Goal: Communication & Community: Answer question/provide support

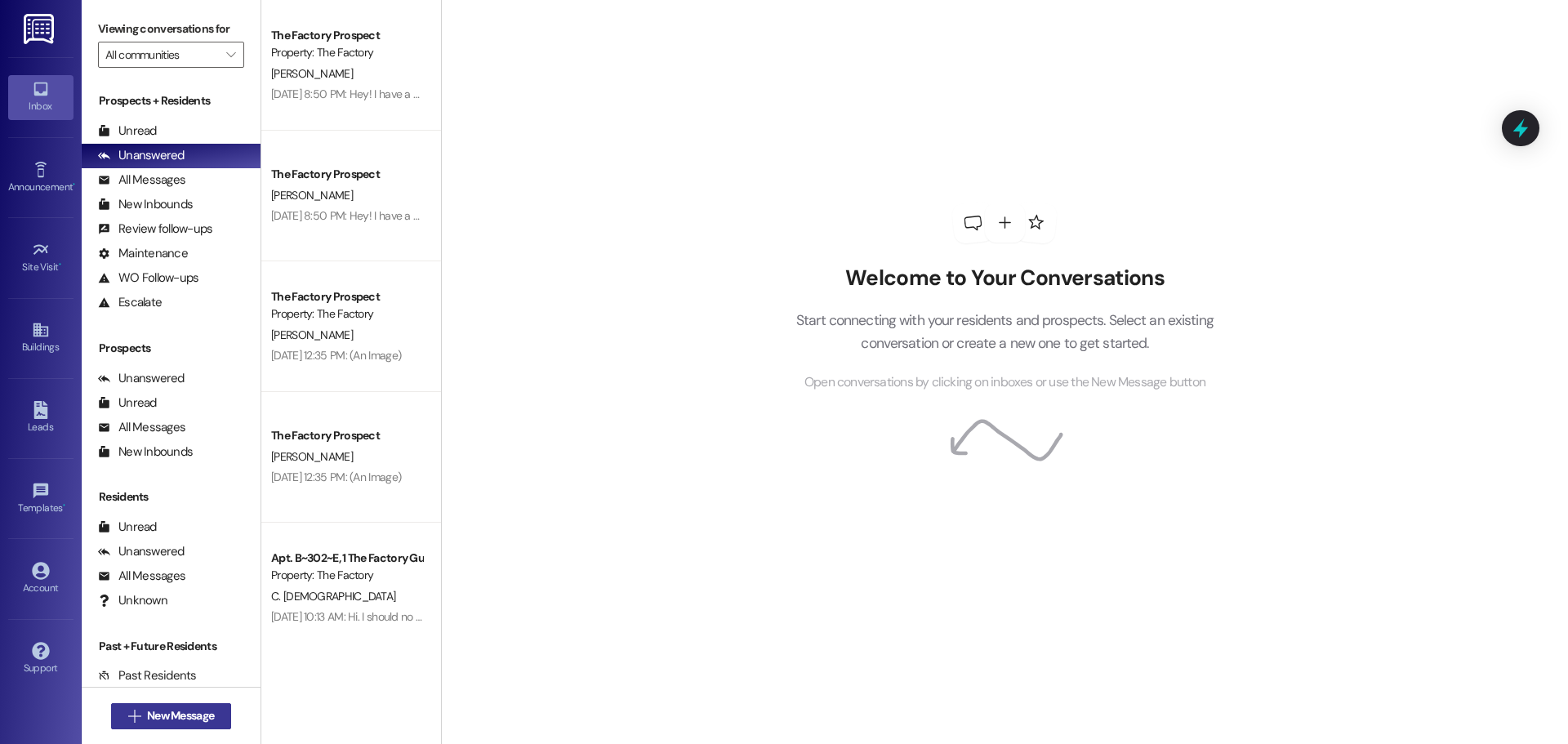
click at [149, 718] on span "New Message" at bounding box center [180, 716] width 67 height 17
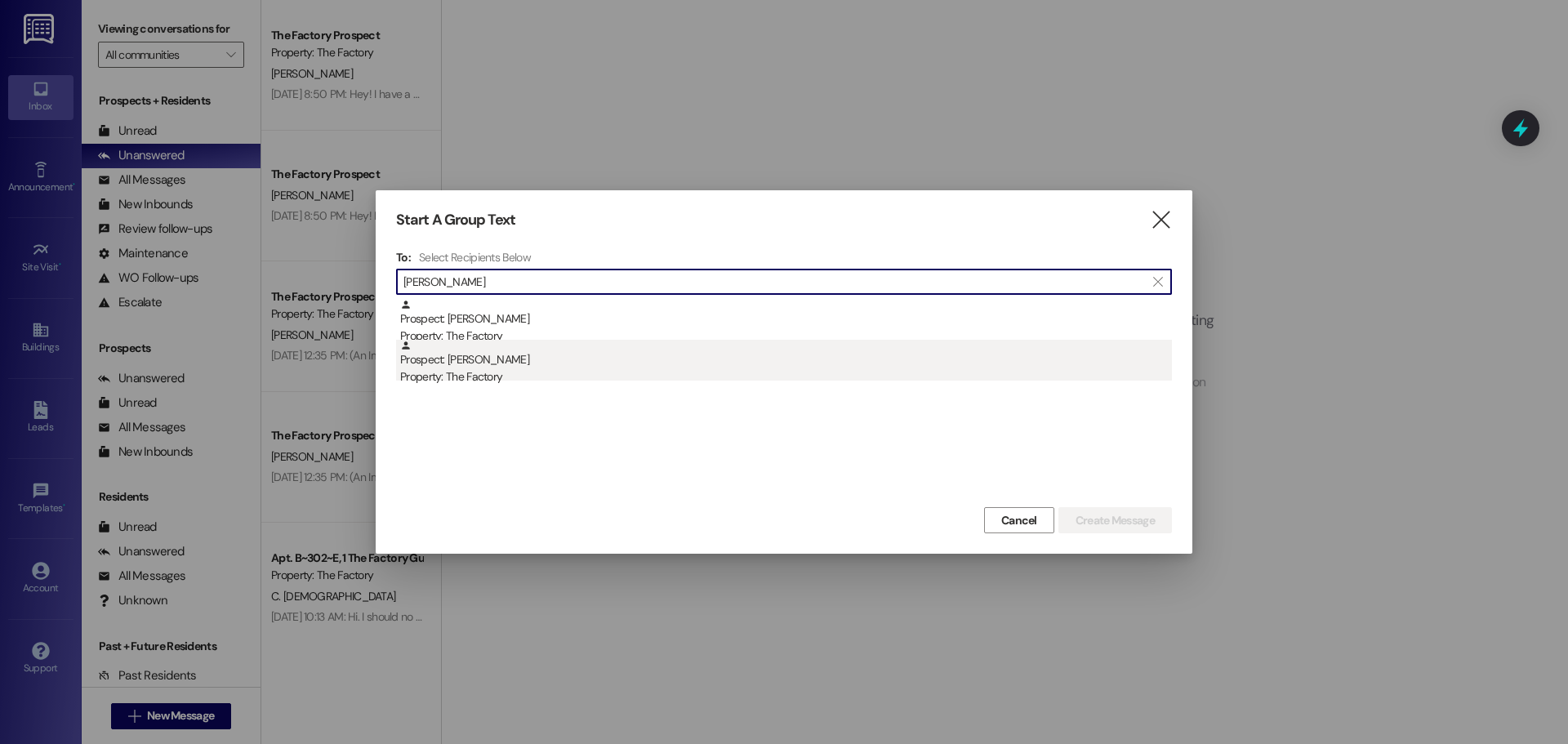
type input "[PERSON_NAME]"
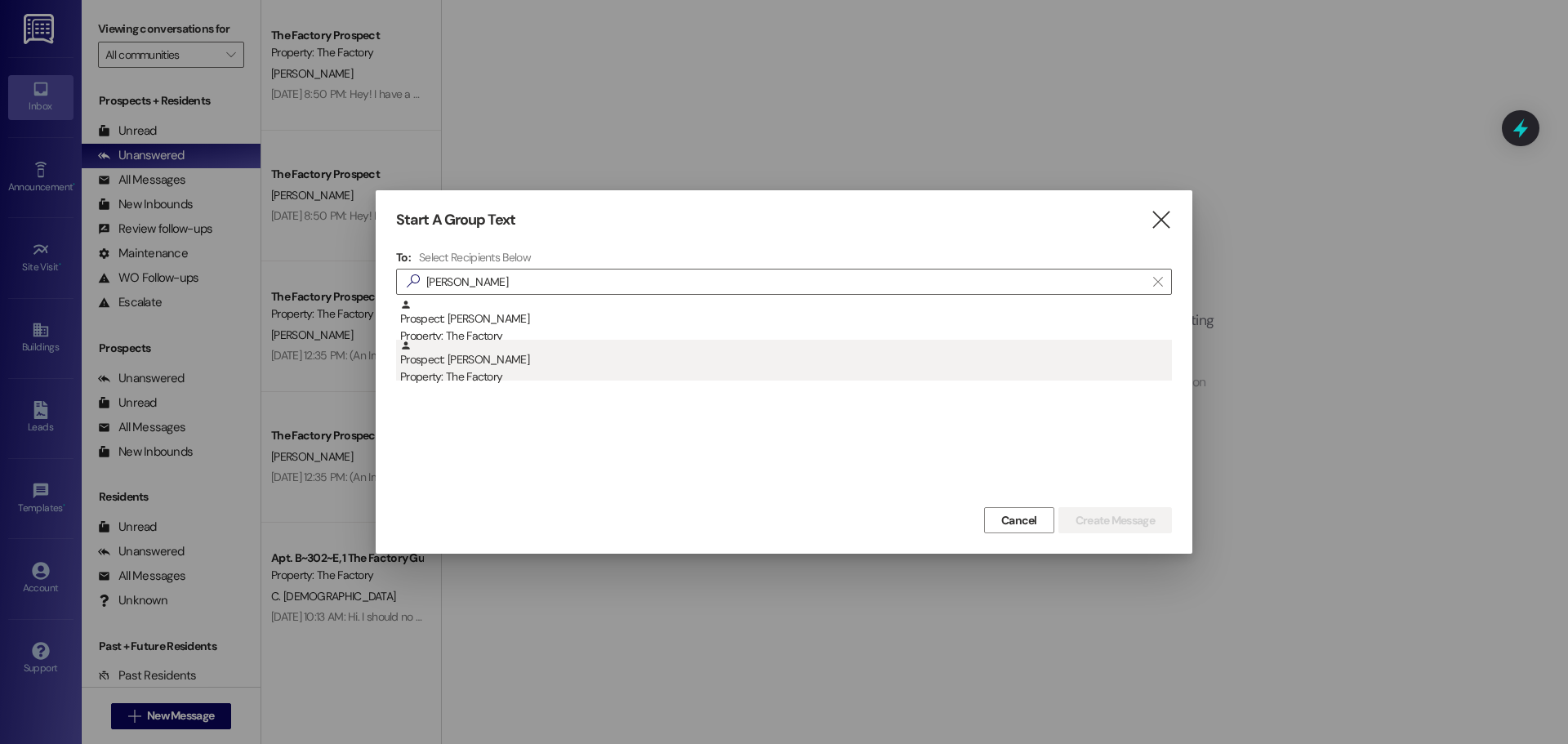
click at [752, 362] on div "Prospect: [PERSON_NAME] Property: The Factory" at bounding box center [786, 364] width 772 height 47
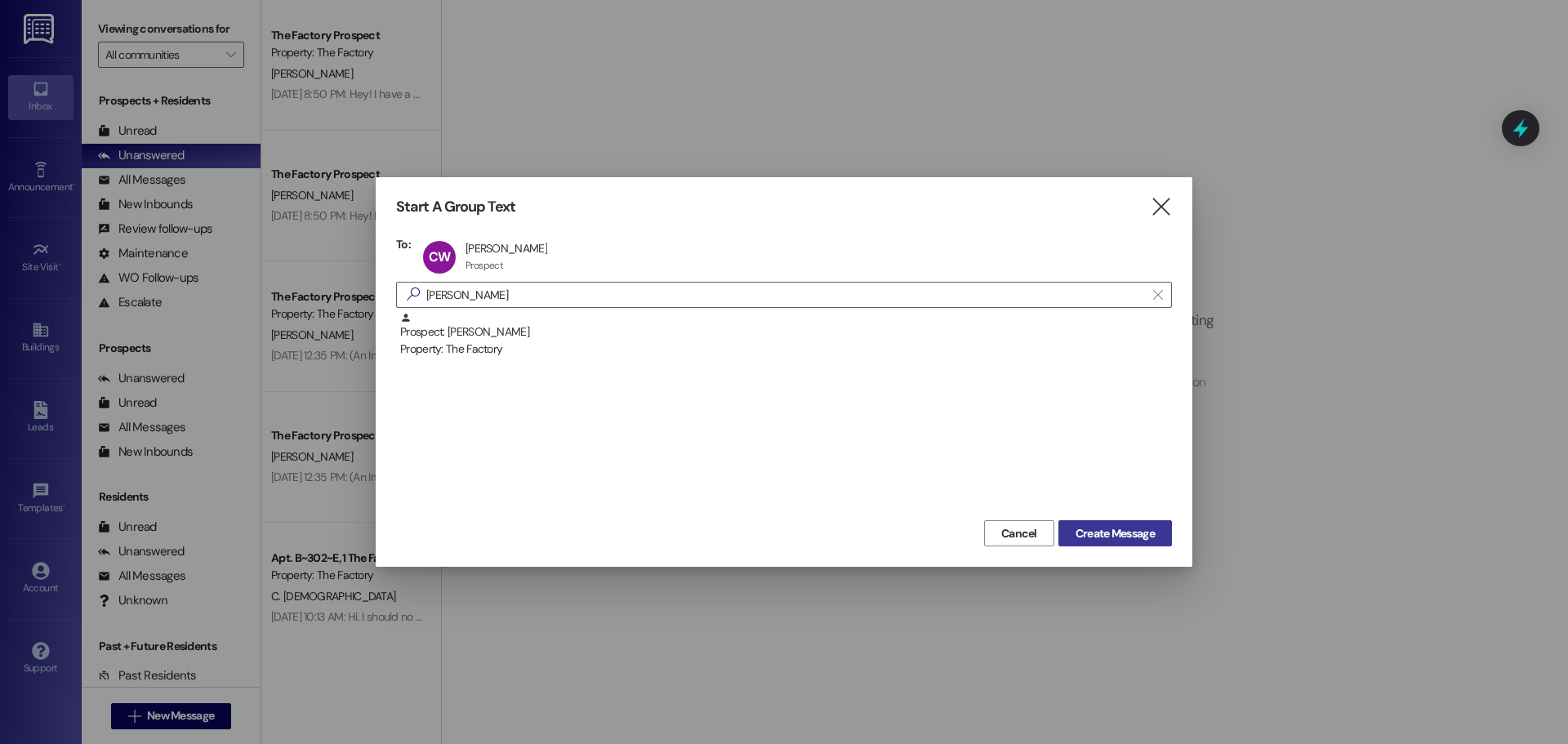
click at [1153, 529] on span "Create Message" at bounding box center [1115, 534] width 79 height 17
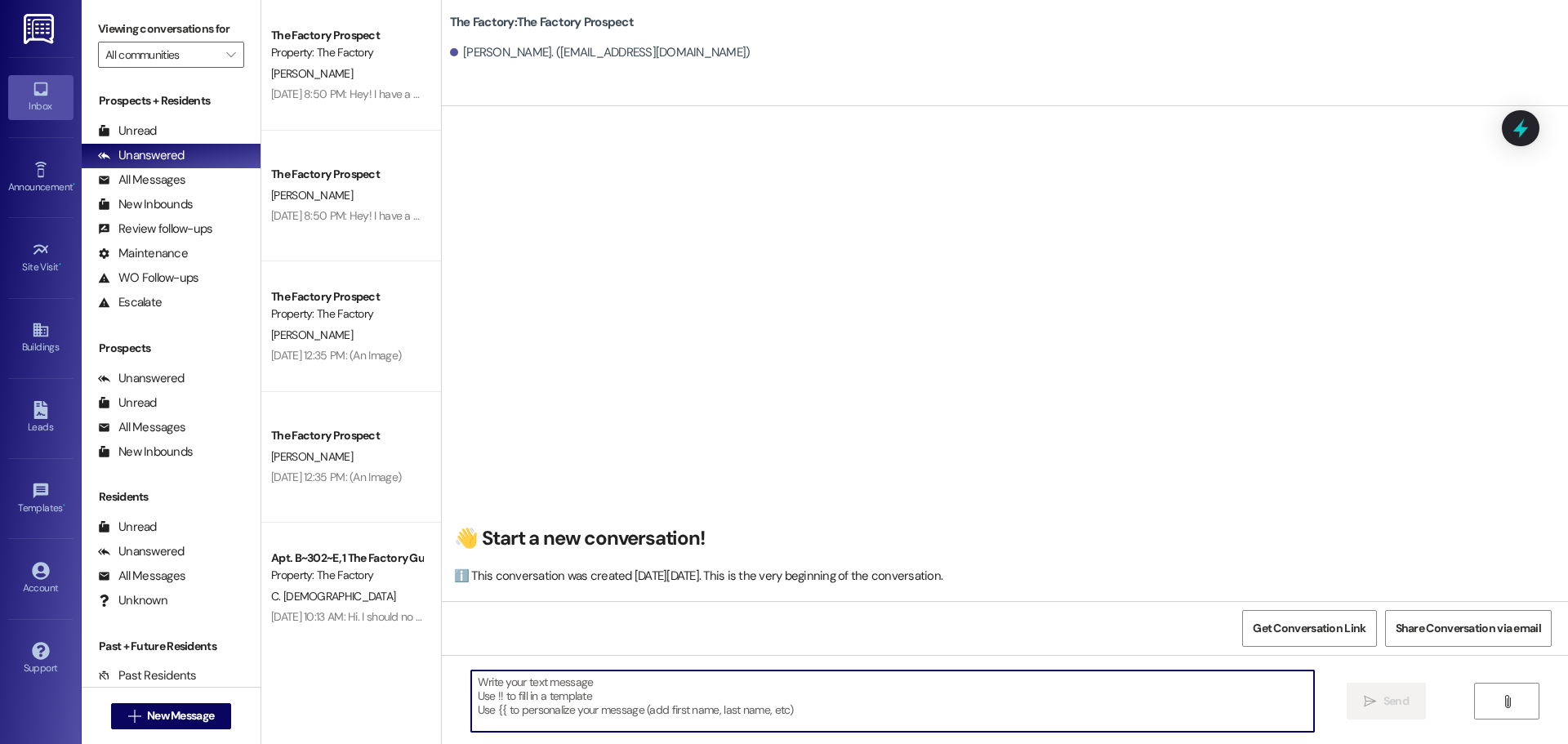
click at [666, 724] on textarea at bounding box center [892, 702] width 843 height 62
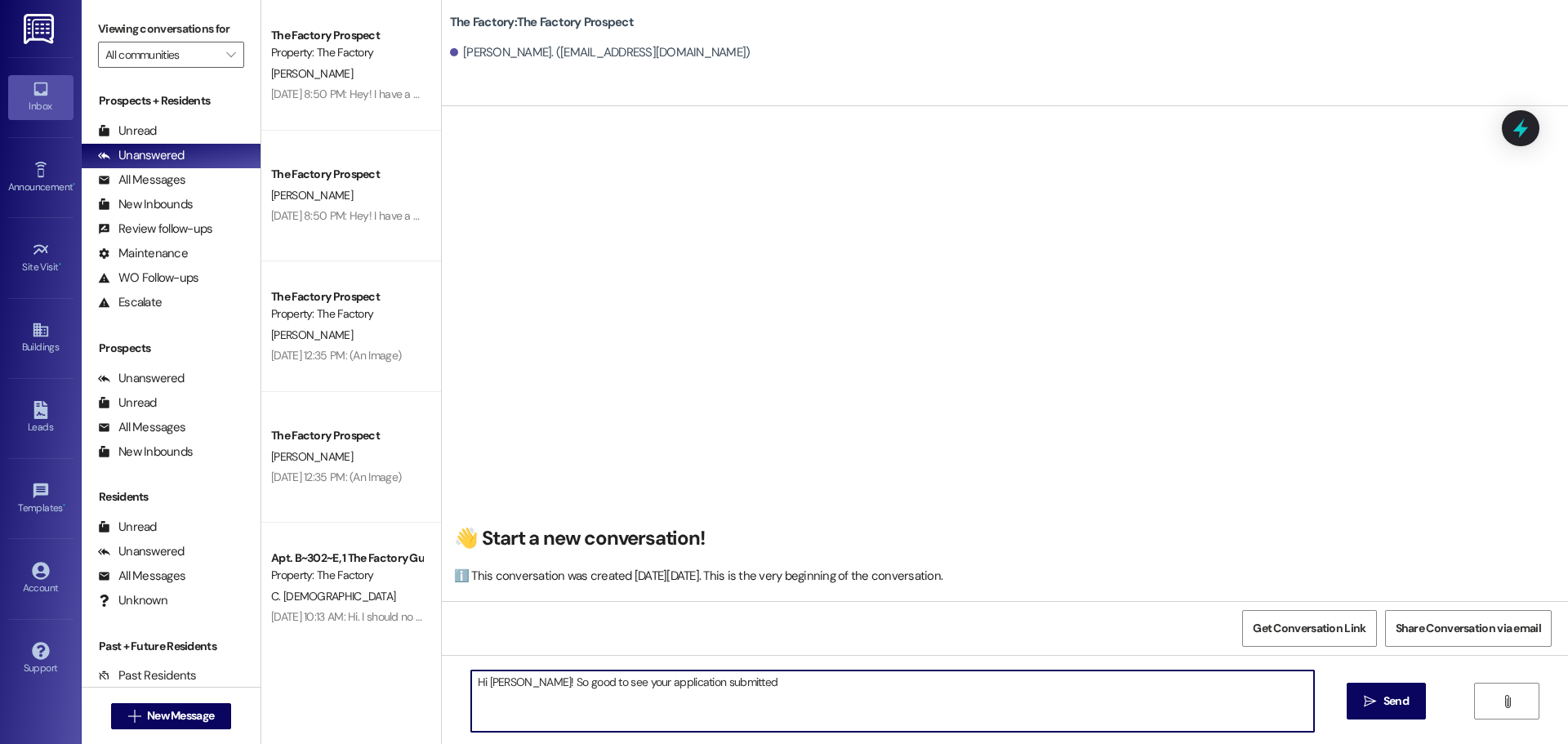
click at [518, 686] on textarea "Hi [PERSON_NAME]! So good to see your application submitted" at bounding box center [892, 702] width 843 height 62
click at [871, 680] on textarea "Hi [PERSON_NAME]! This is [PERSON_NAME] with The Factory! So good to see your a…" at bounding box center [892, 702] width 843 height 62
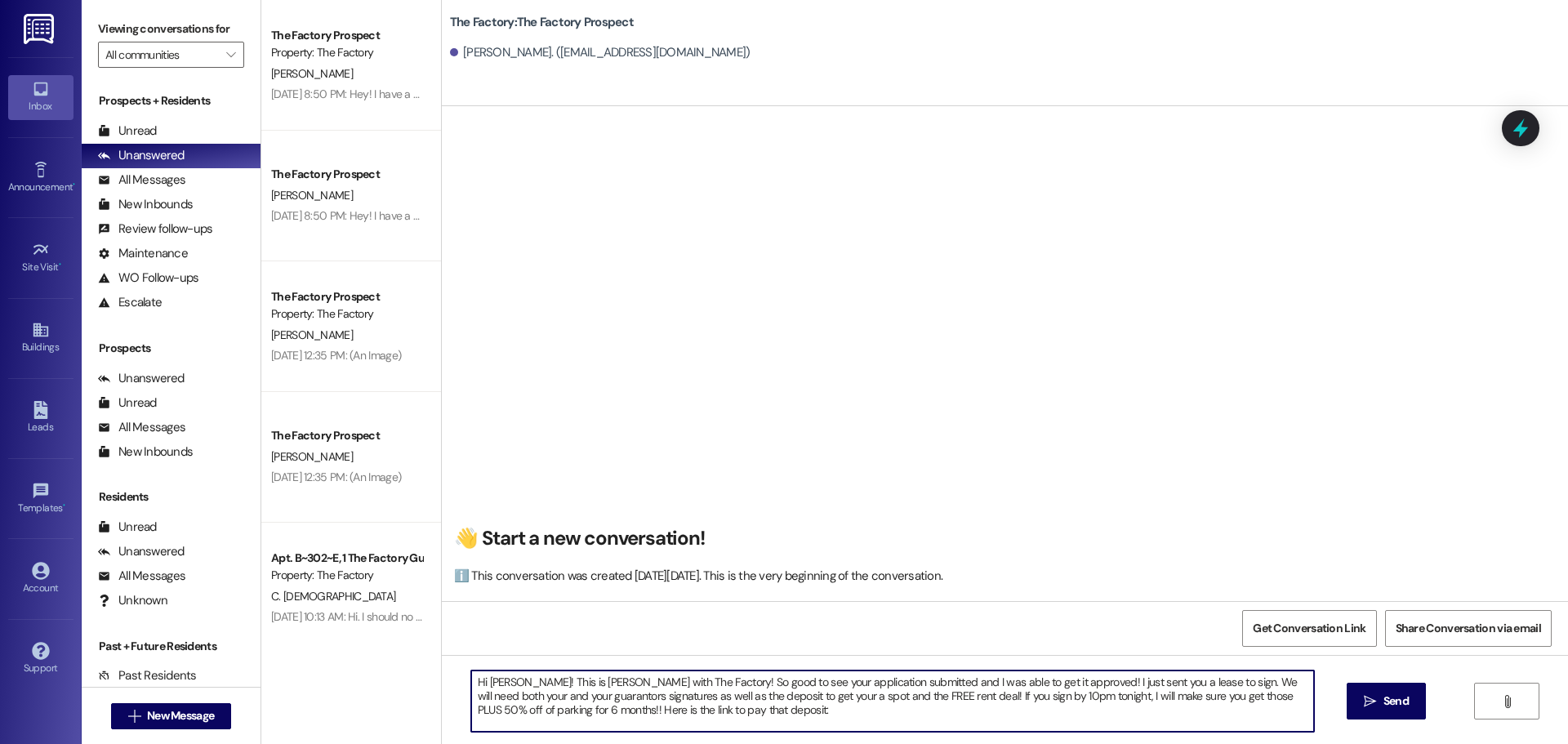
click at [1153, 681] on textarea "Hi [PERSON_NAME]! This is [PERSON_NAME] with The Factory! So good to see your a…" at bounding box center [892, 702] width 843 height 62
click at [1149, 683] on textarea "Hi [PERSON_NAME]! This is [PERSON_NAME] with The Factory! So good to see your a…" at bounding box center [892, 702] width 843 height 62
click at [764, 719] on textarea "Hi [PERSON_NAME]! This is [PERSON_NAME] with The Factory! So good to see your a…" at bounding box center [892, 702] width 843 height 62
paste textarea "[URL][DOMAIN_NAME]"
type textarea "Hi [PERSON_NAME]! This is [PERSON_NAME] with The Factory! So good to see your a…"
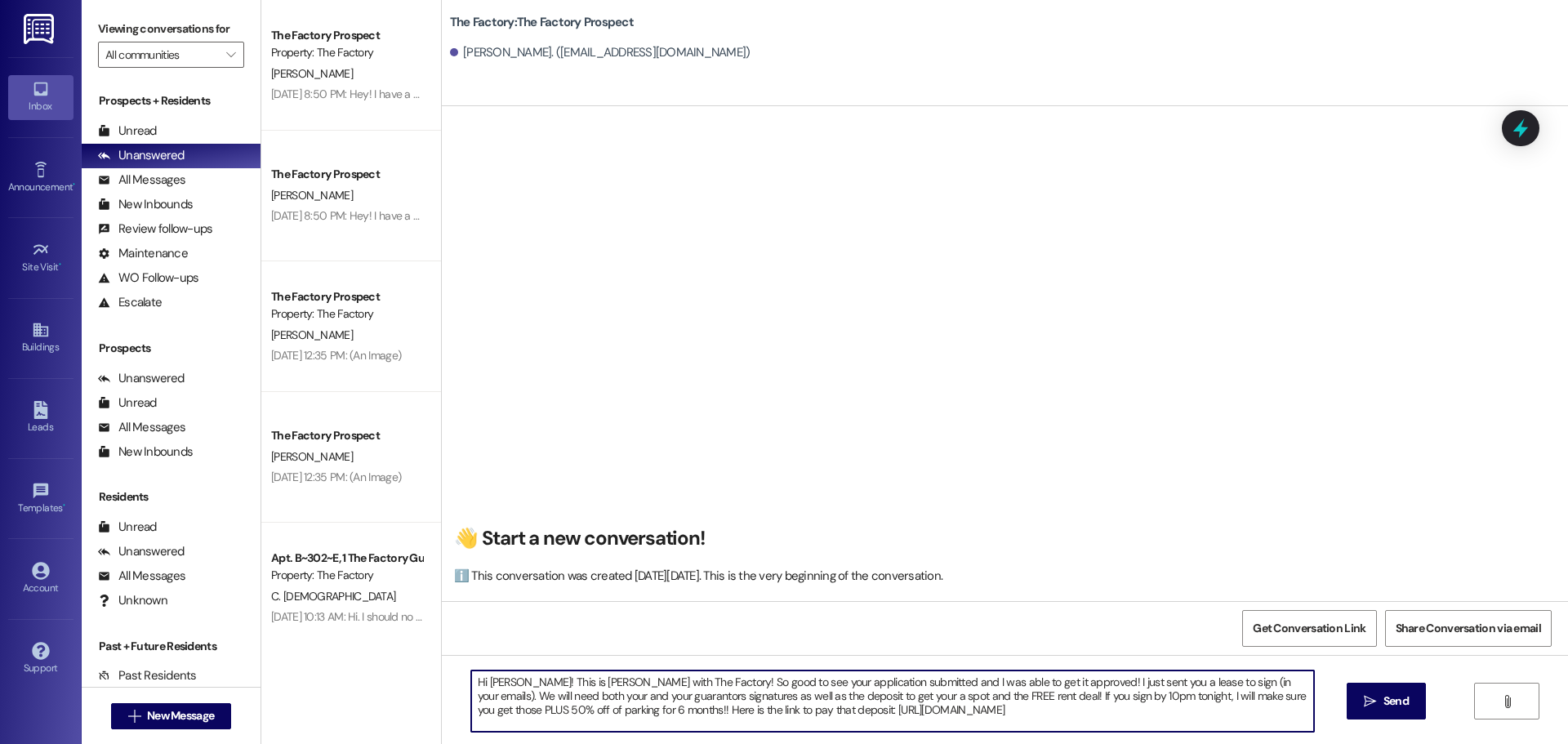
drag, startPoint x: 992, startPoint y: 708, endPoint x: 432, endPoint y: 653, distance: 562.7
click at [442, 653] on div "👋 Start a new conversation! ℹ️ This conversation was created [DATE][DATE]. This…" at bounding box center [1005, 479] width 1127 height 744
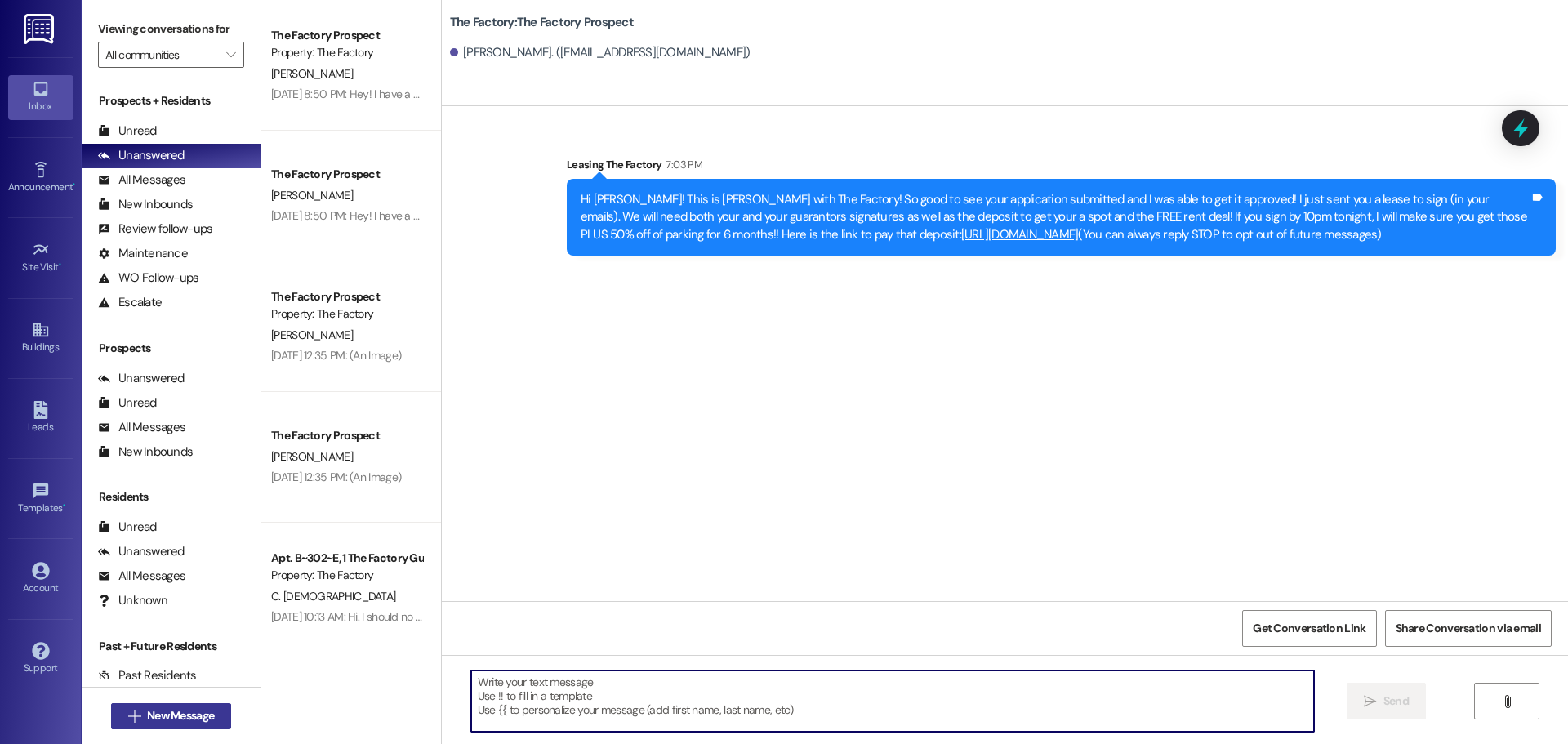
click at [203, 709] on span "New Message" at bounding box center [180, 716] width 67 height 17
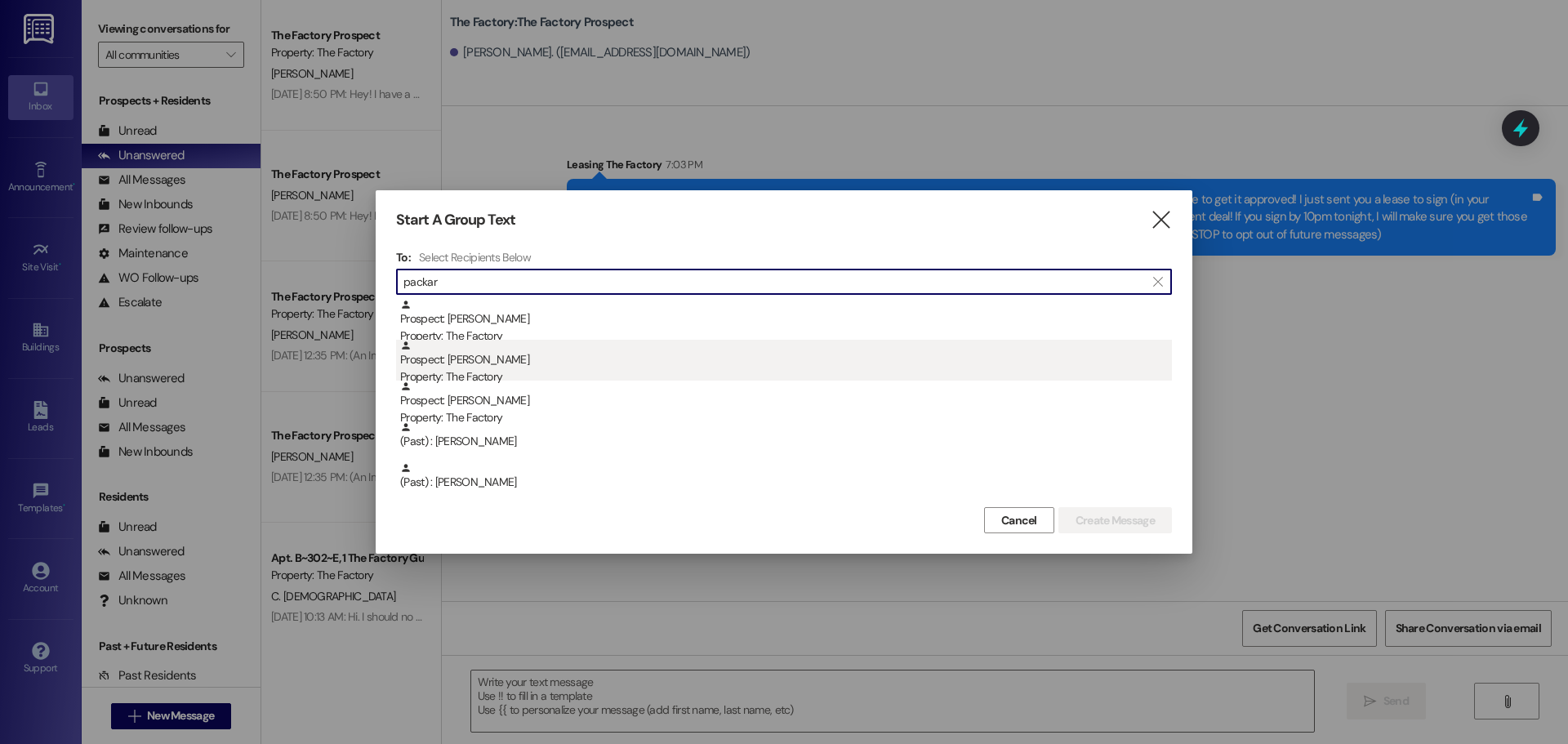
type input "packar"
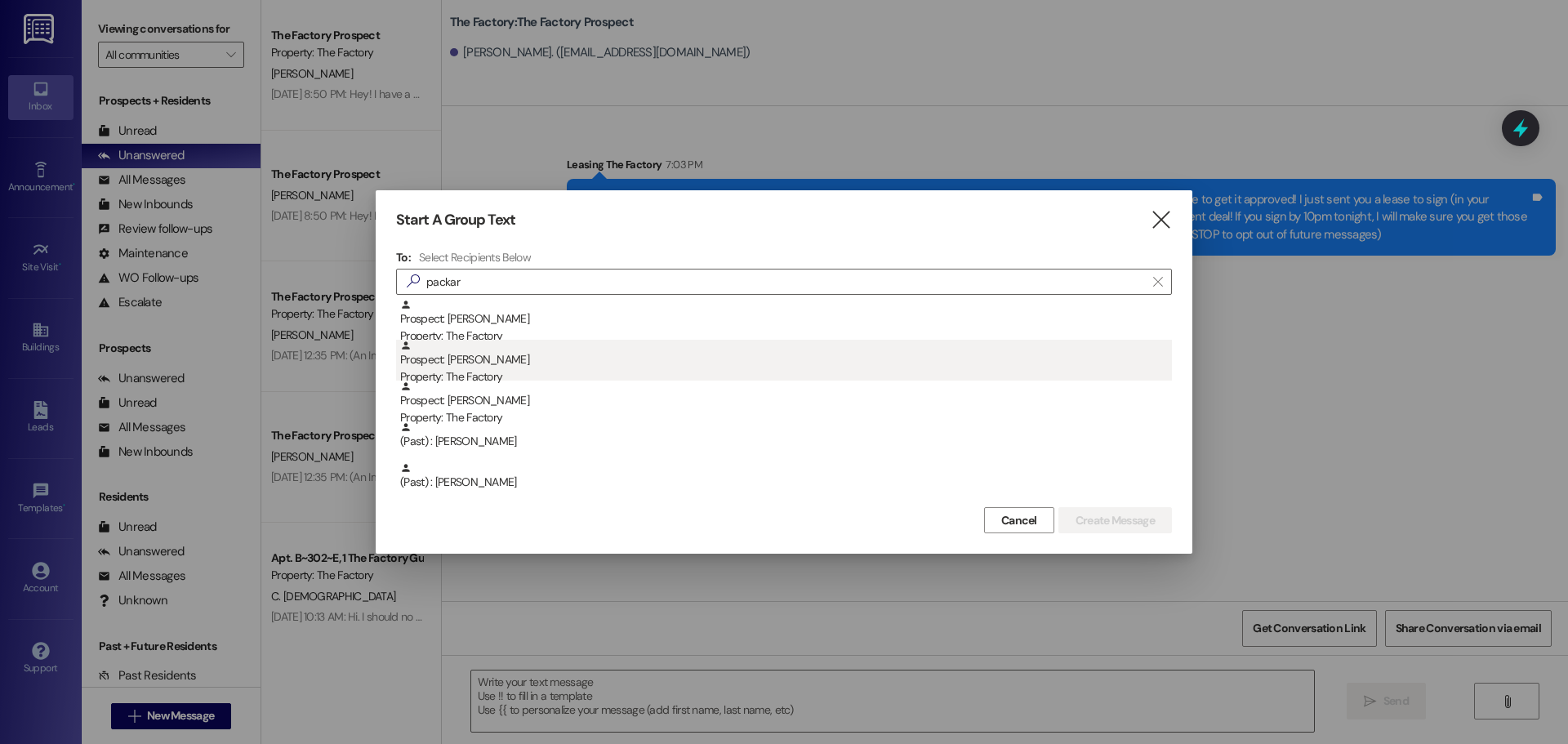
click at [480, 361] on div "Prospect: [PERSON_NAME] Property: The Factory" at bounding box center [786, 364] width 772 height 47
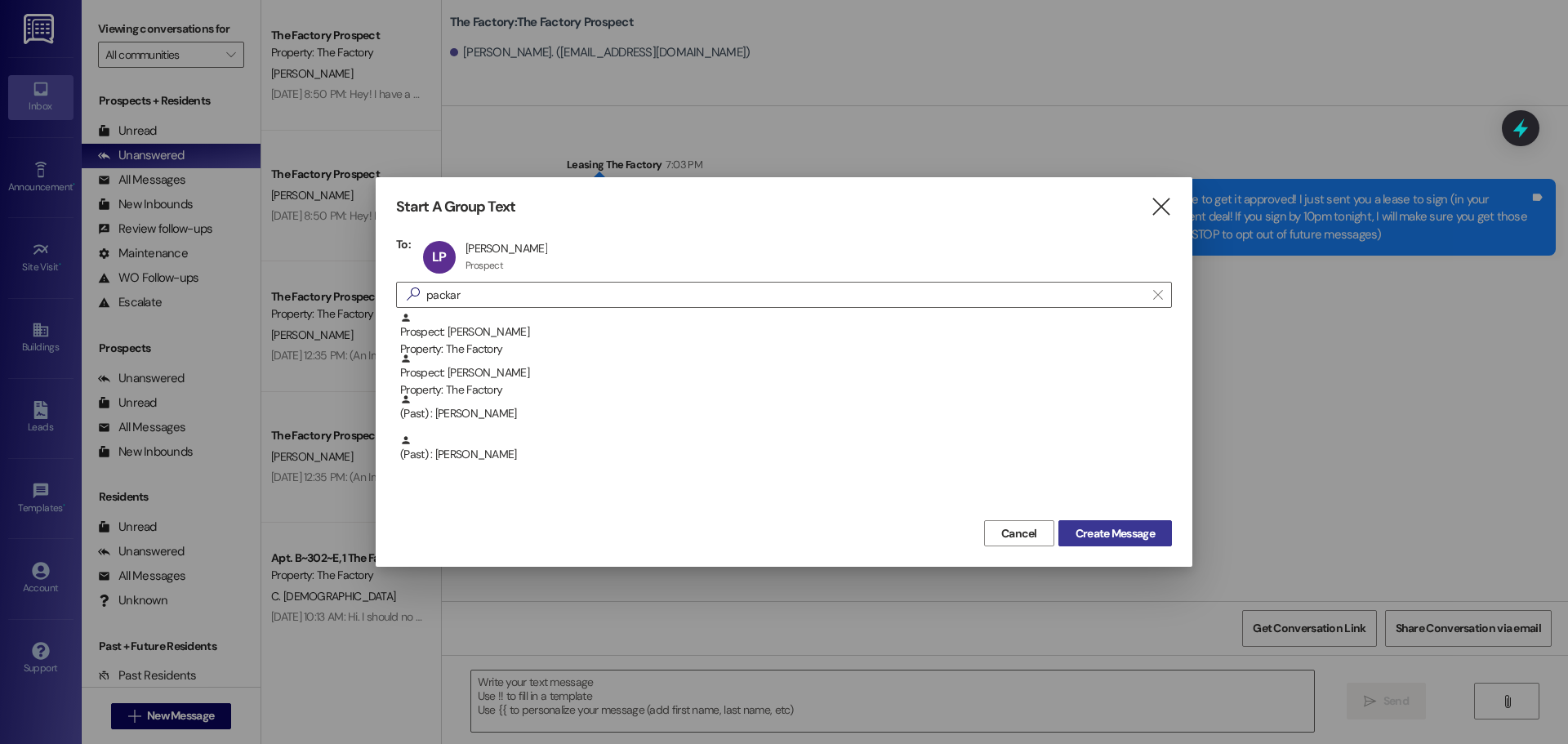
click at [1077, 538] on span "Create Message" at bounding box center [1115, 534] width 79 height 17
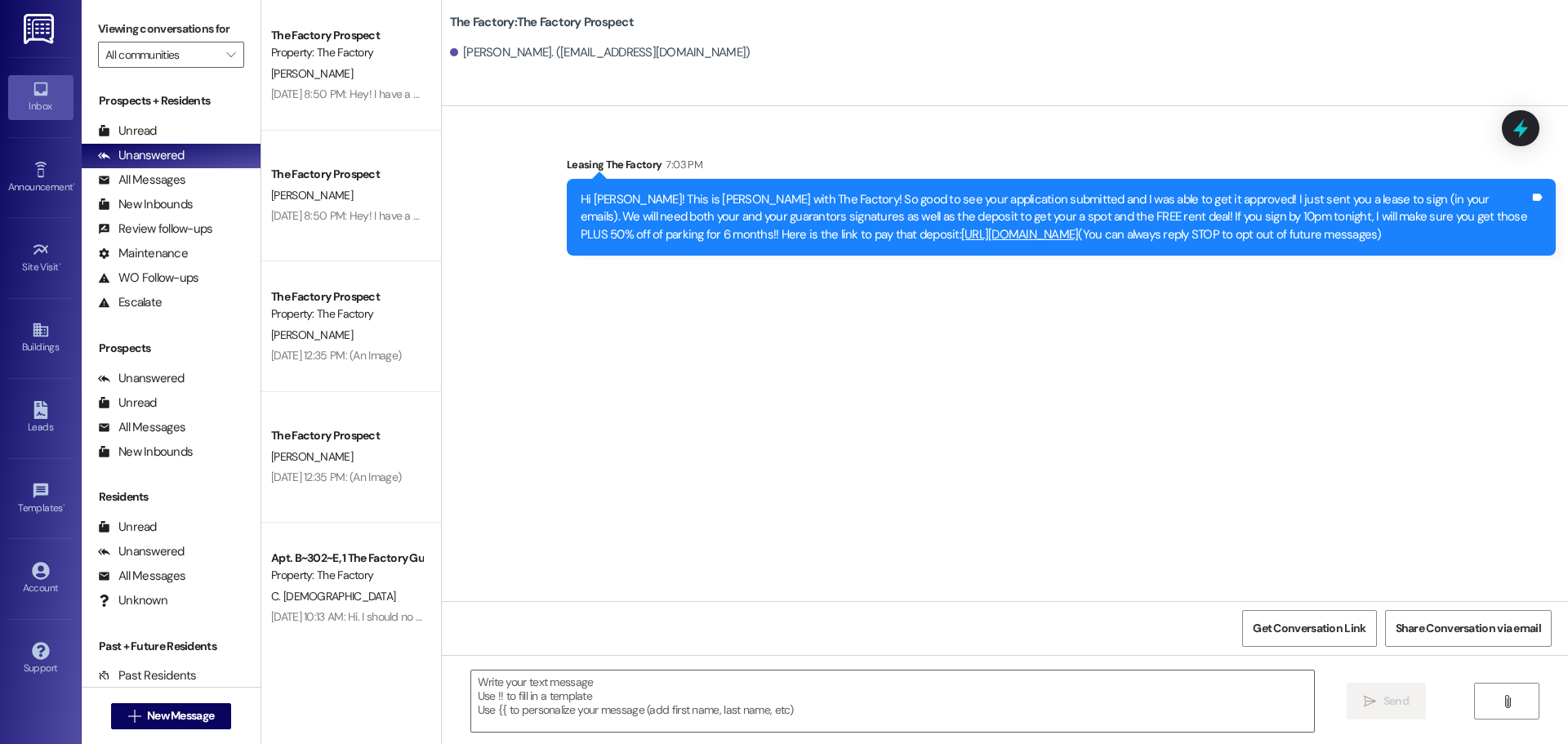
click at [720, 704] on textarea at bounding box center [892, 702] width 843 height 62
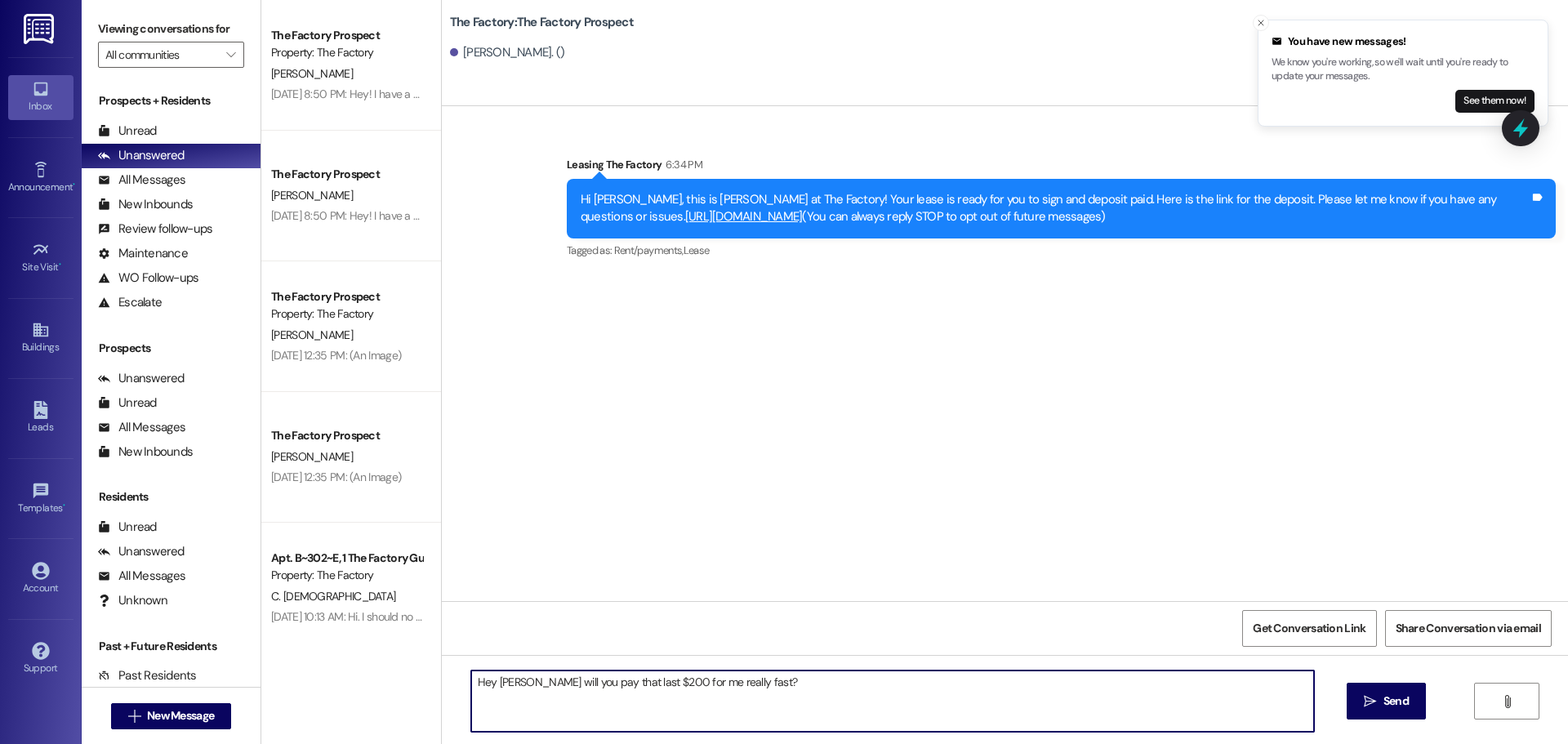
click at [627, 680] on textarea "Hey [PERSON_NAME] will you pay that last $200 for me really fast?" at bounding box center [892, 702] width 843 height 62
click at [620, 681] on textarea "Hey [PERSON_NAME] will you pay that last $200 for me really fast?" at bounding box center [892, 702] width 843 height 62
click at [766, 680] on textarea "Hey [PERSON_NAME] will you pay that last $100 for me really fast?" at bounding box center [892, 702] width 843 height 62
paste textarea "[URL][DOMAIN_NAME]"
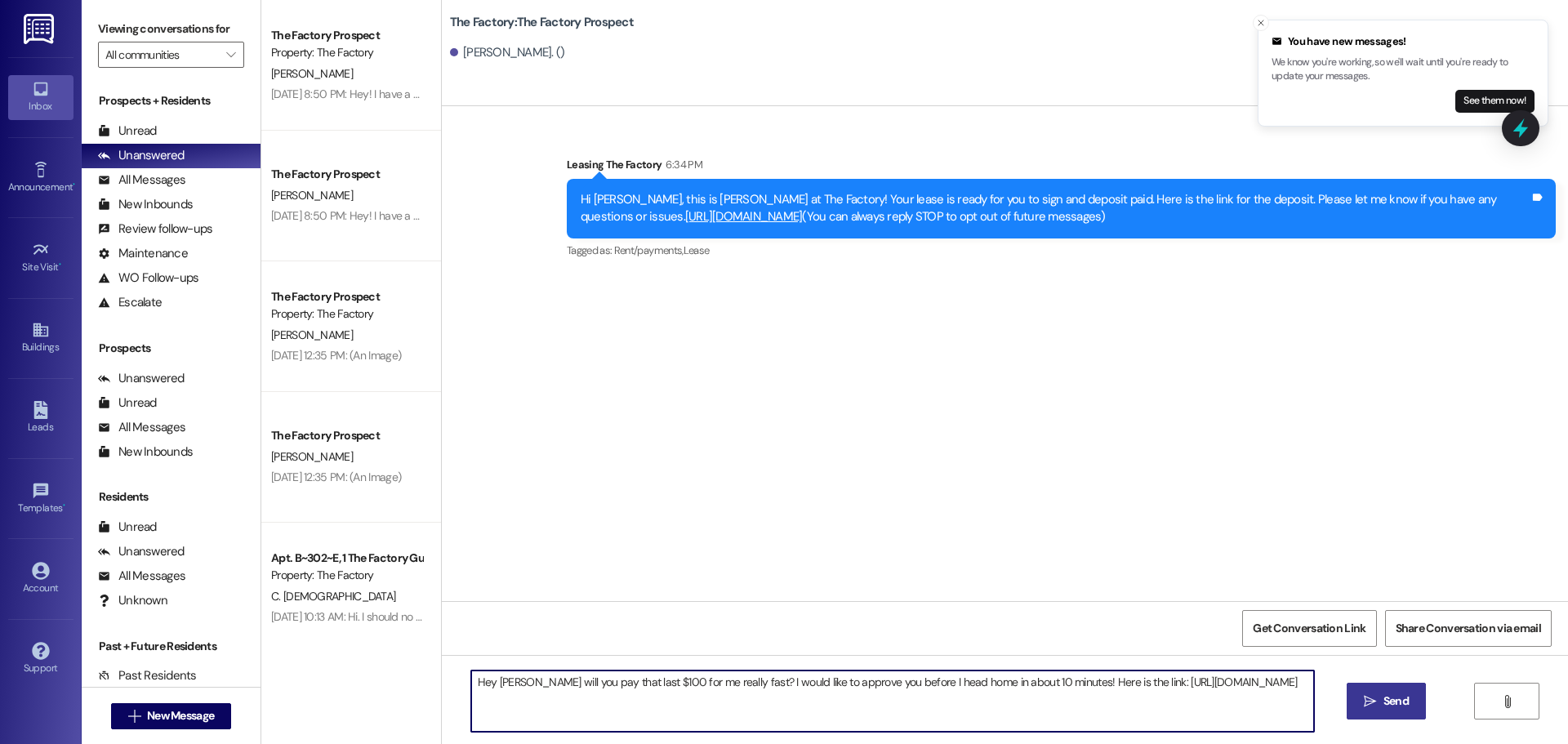
type textarea "Hey [PERSON_NAME] will you pay that last $100 for me really fast? I would like …"
click at [1374, 702] on icon "" at bounding box center [1370, 702] width 12 height 13
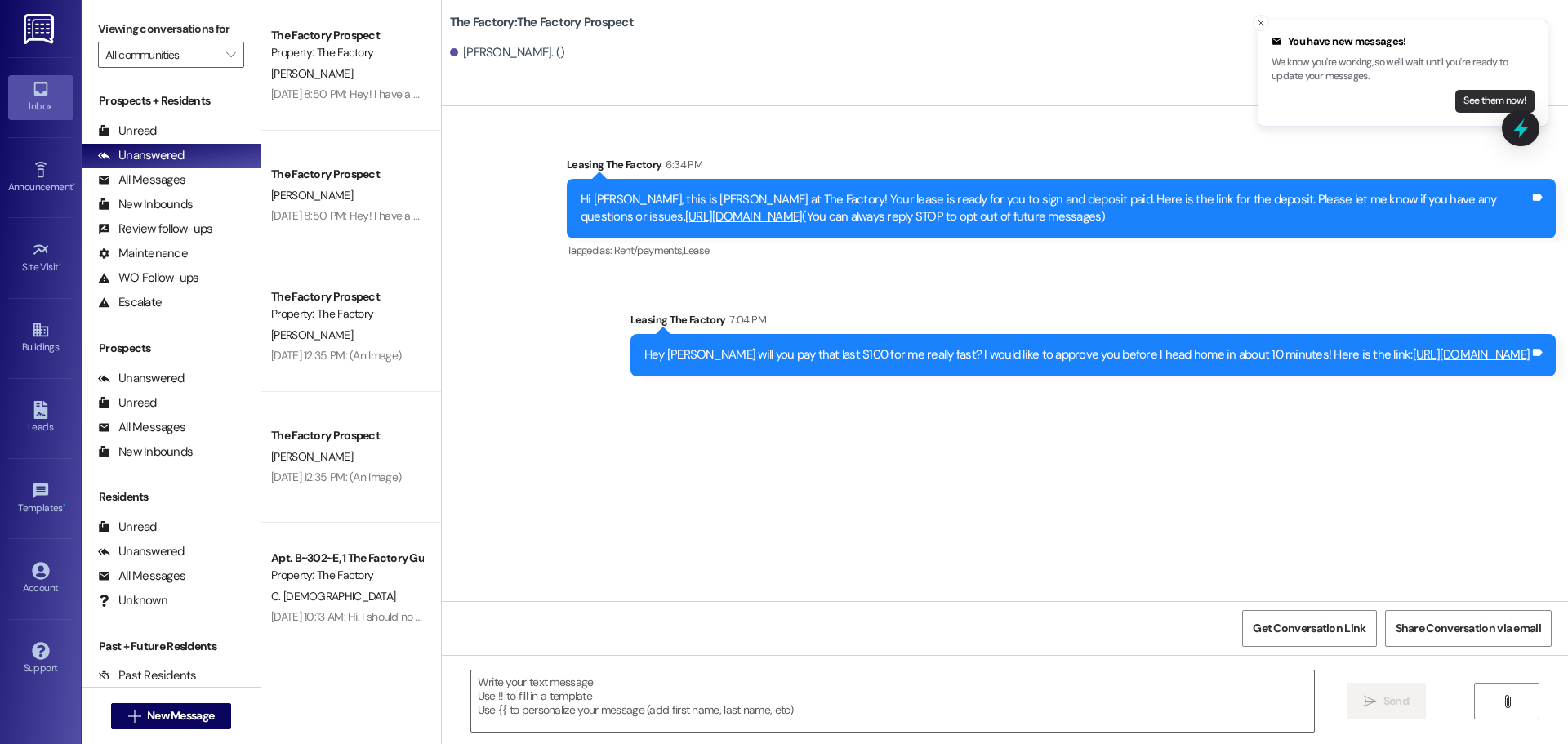
click at [1495, 94] on button "See them now!" at bounding box center [1495, 101] width 79 height 22
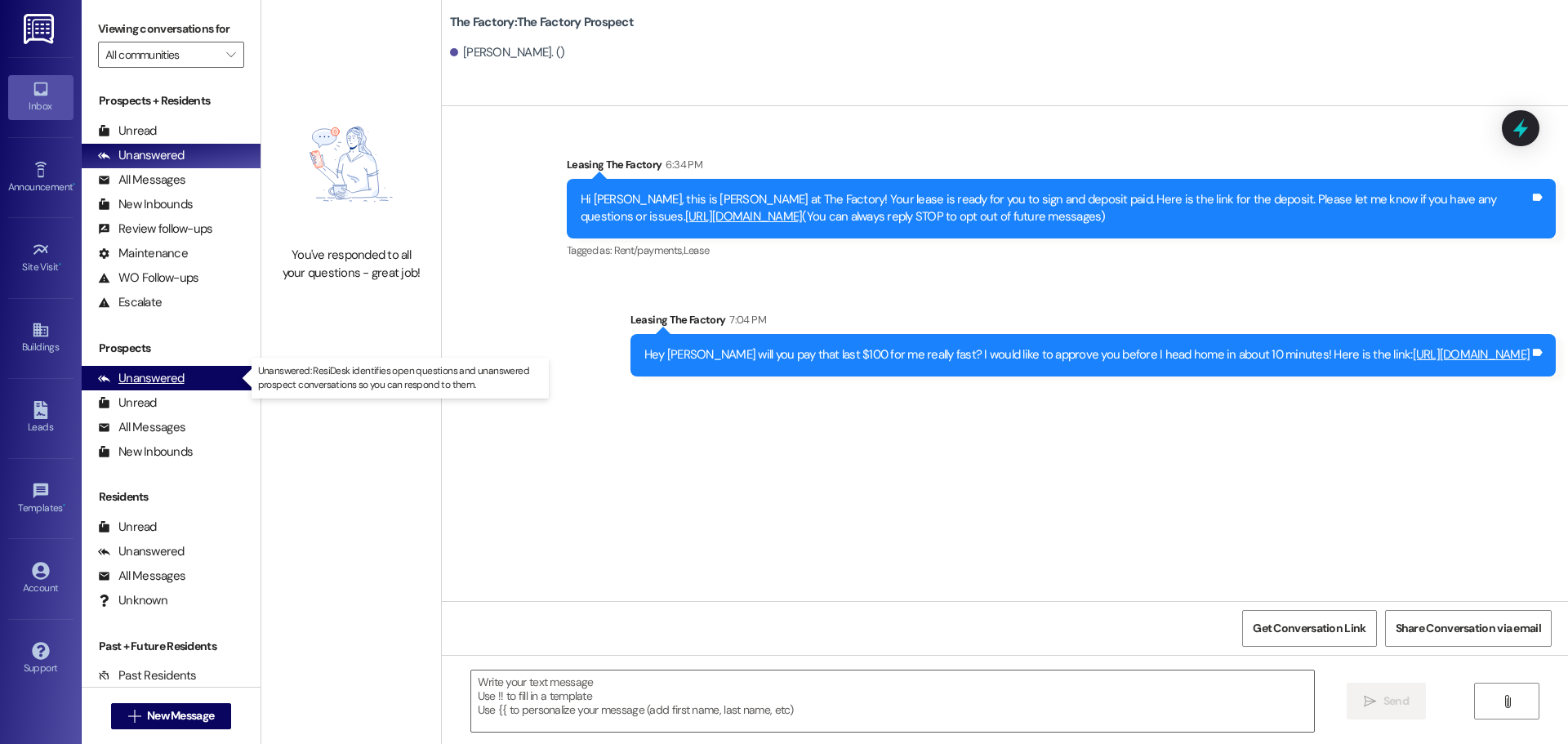
click at [193, 389] on div "Unanswered (0)" at bounding box center [170, 379] width 178 height 24
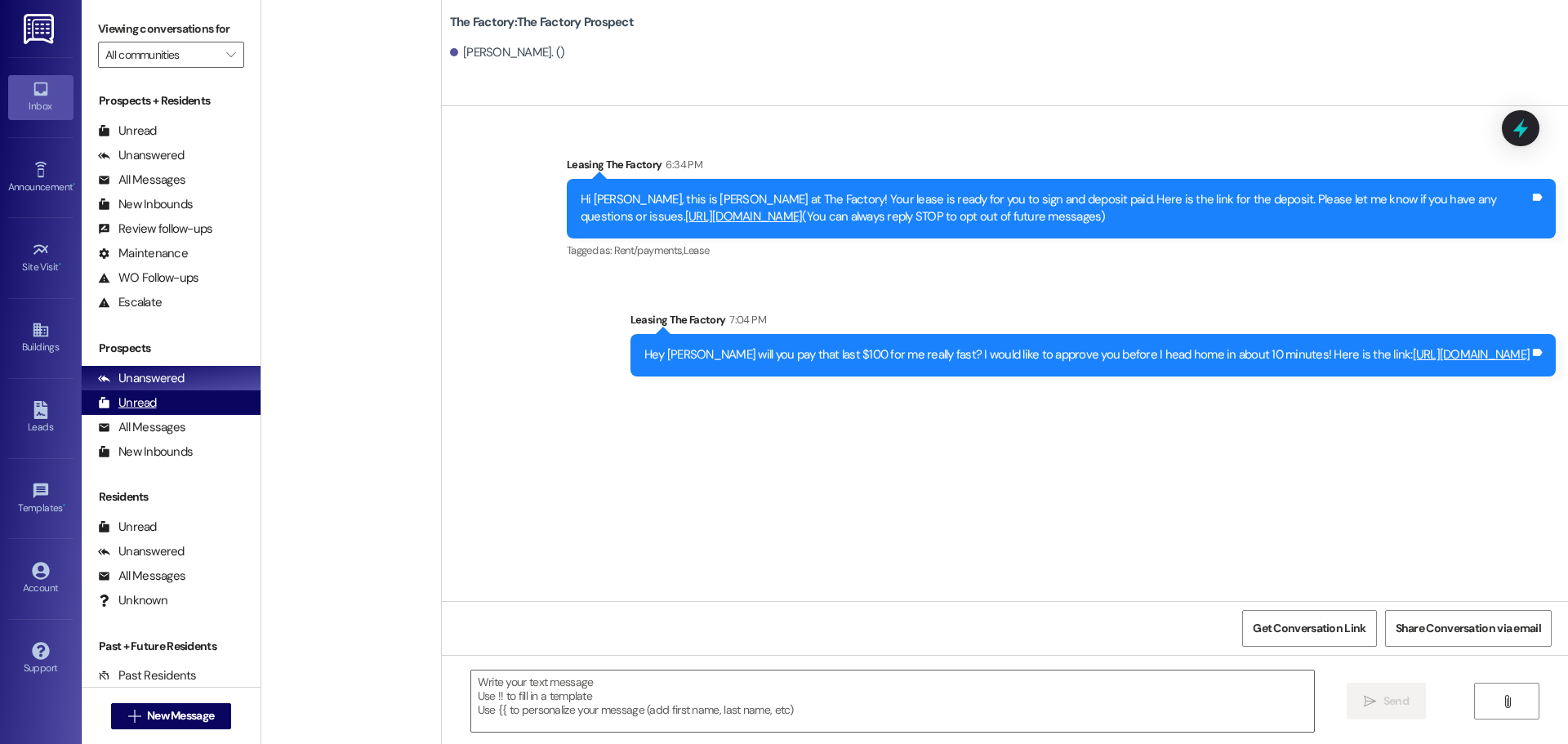
click at [170, 399] on div "Unread (0)" at bounding box center [170, 403] width 178 height 24
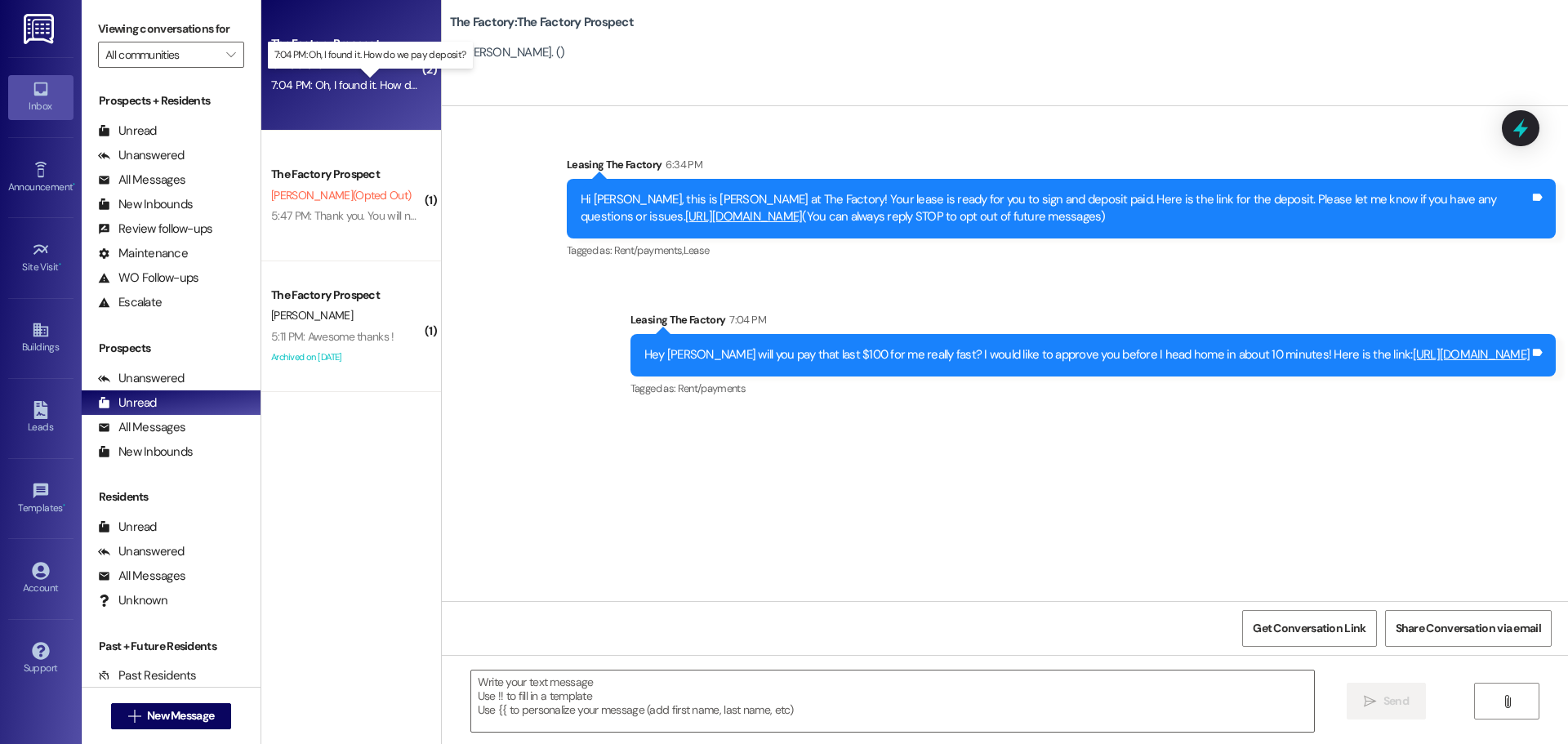
click at [375, 82] on div "7:04 PM: Oh, I found it. How do we pay deposit? 7:04 PM: Oh, I found it. How do…" at bounding box center [385, 85] width 228 height 15
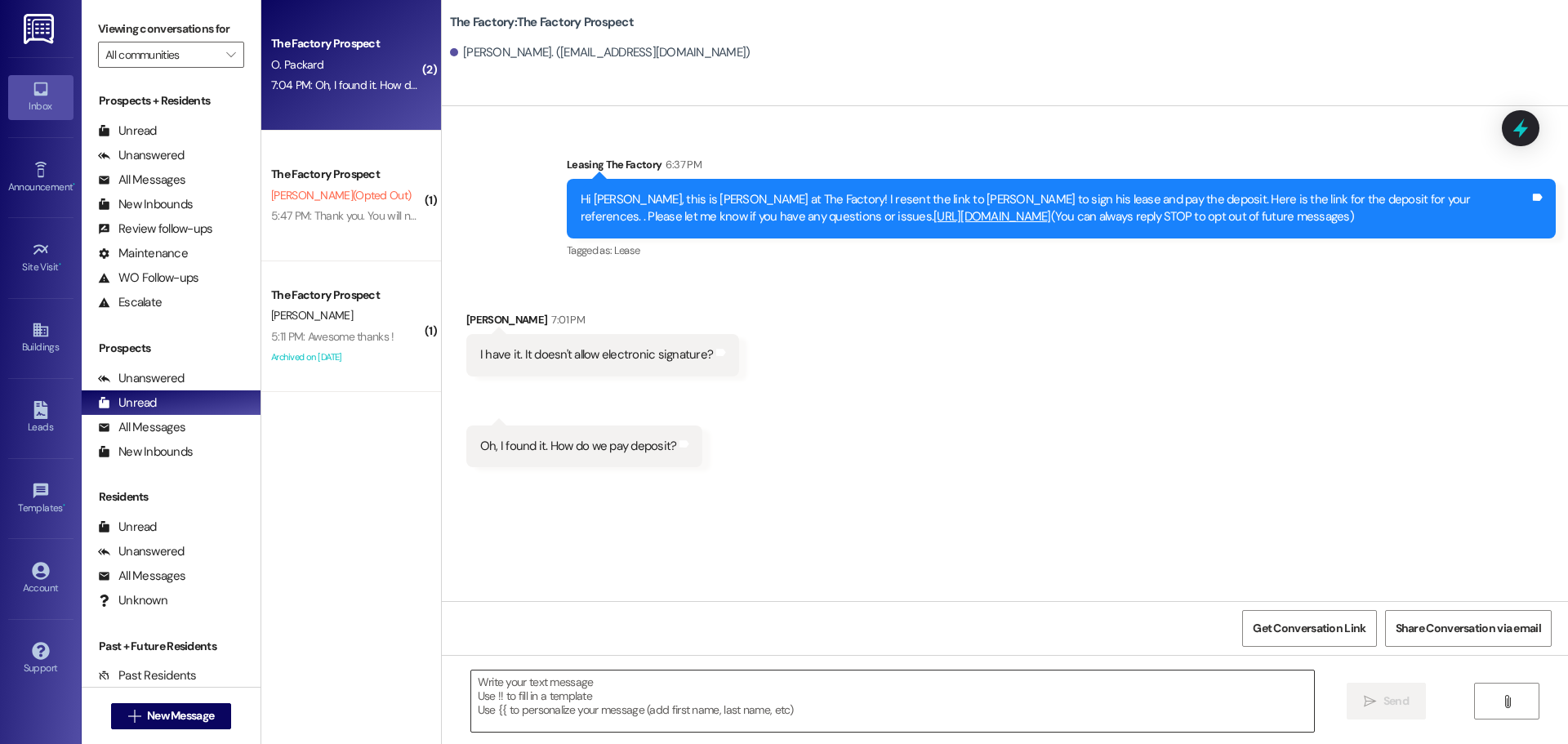
click at [634, 702] on textarea at bounding box center [892, 702] width 843 height 62
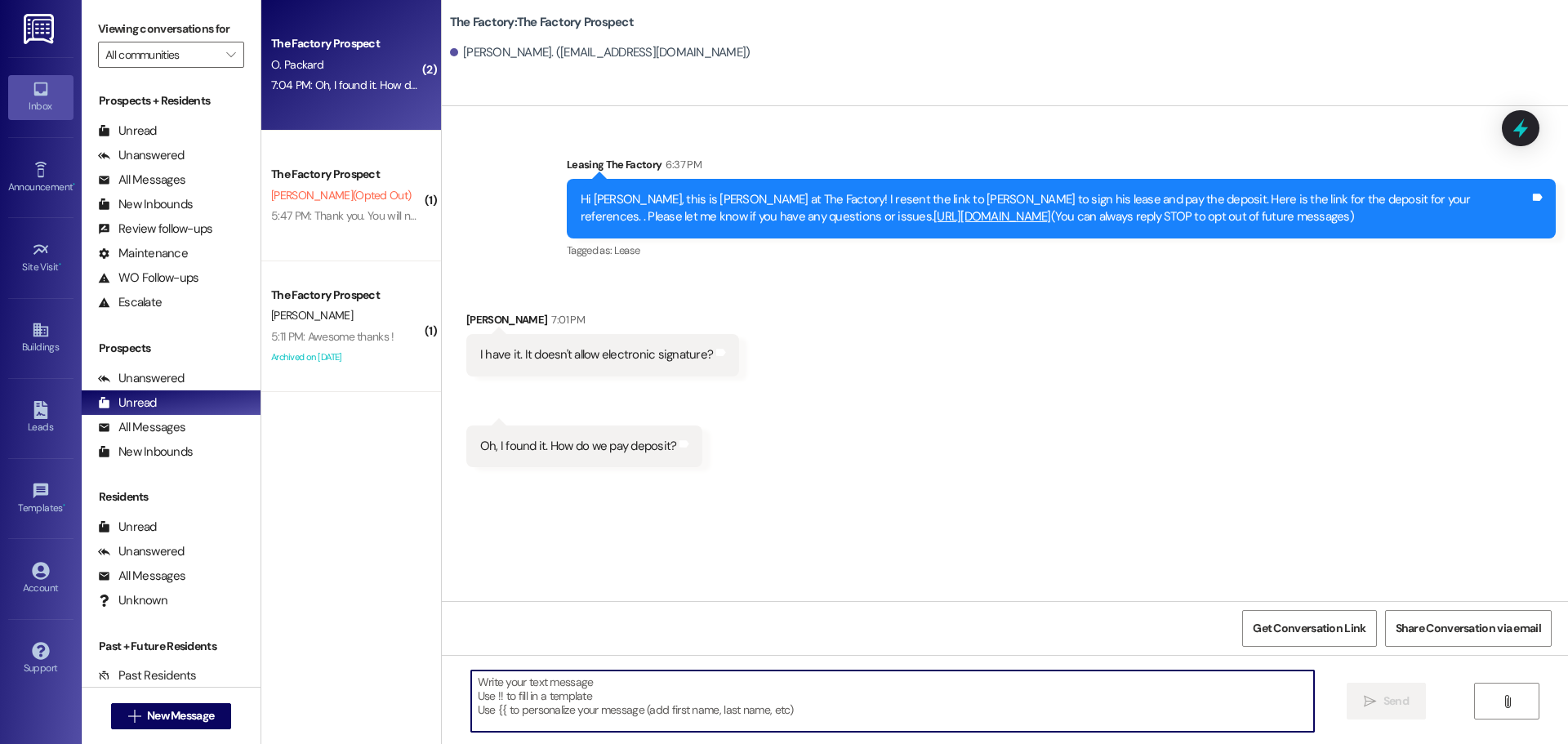
click at [563, 697] on textarea at bounding box center [892, 702] width 843 height 62
paste textarea "[URL][DOMAIN_NAME]"
click at [471, 686] on textarea "[URL][DOMAIN_NAME]" at bounding box center [892, 702] width 843 height 62
type textarea "Here is the link: [URL][DOMAIN_NAME]"
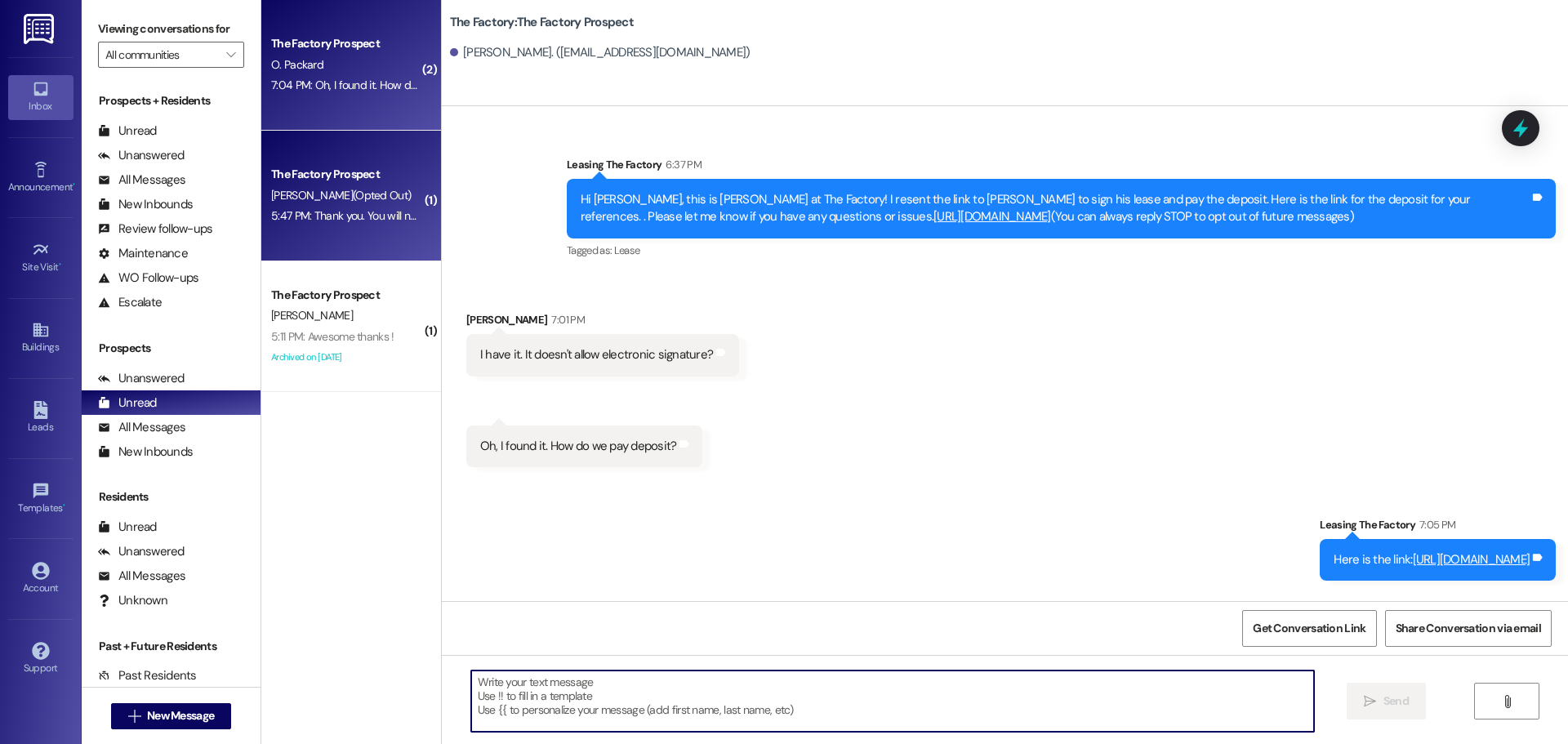
click at [344, 200] on span "[PERSON_NAME] (Opted Out)" at bounding box center [340, 195] width 139 height 15
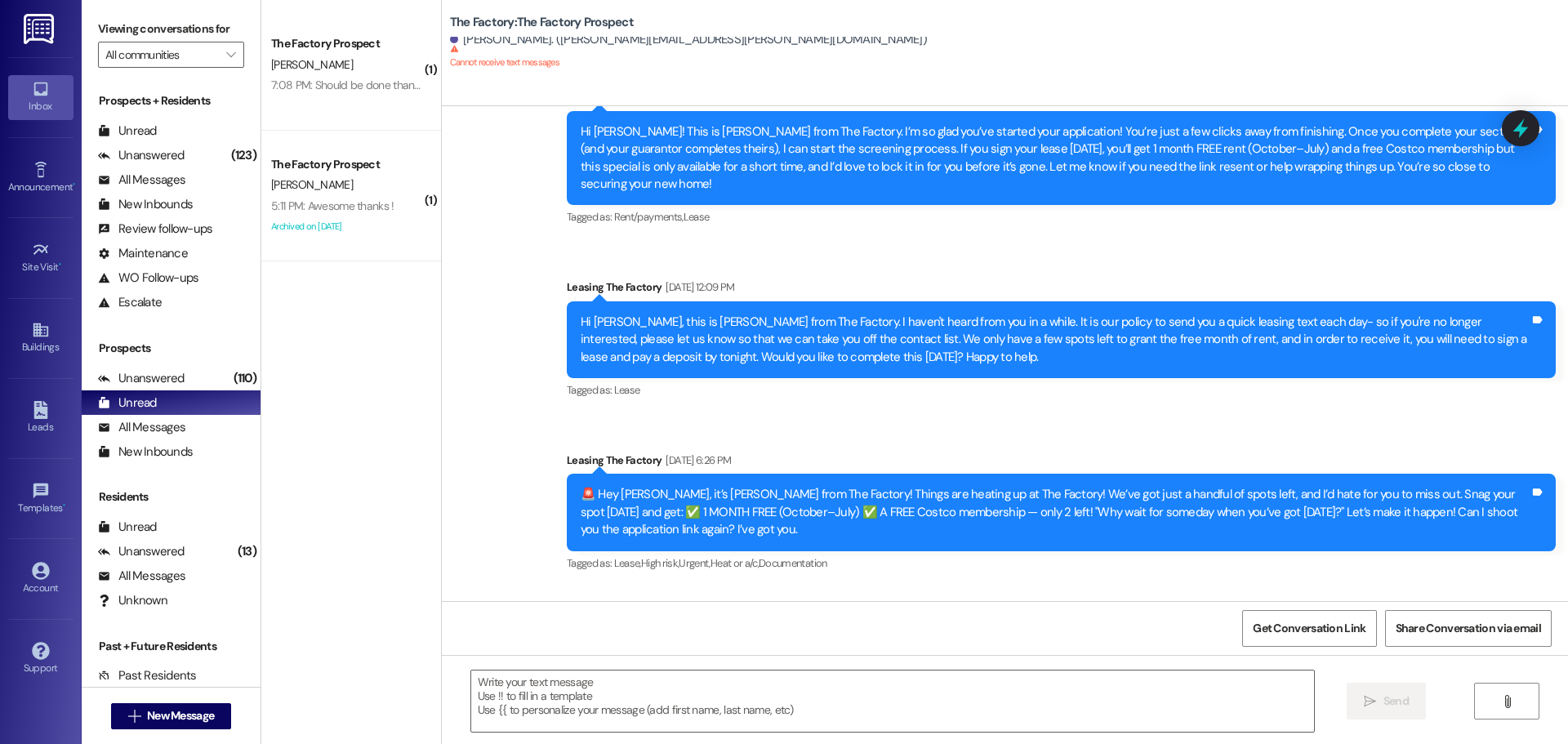
scroll to position [3320, 0]
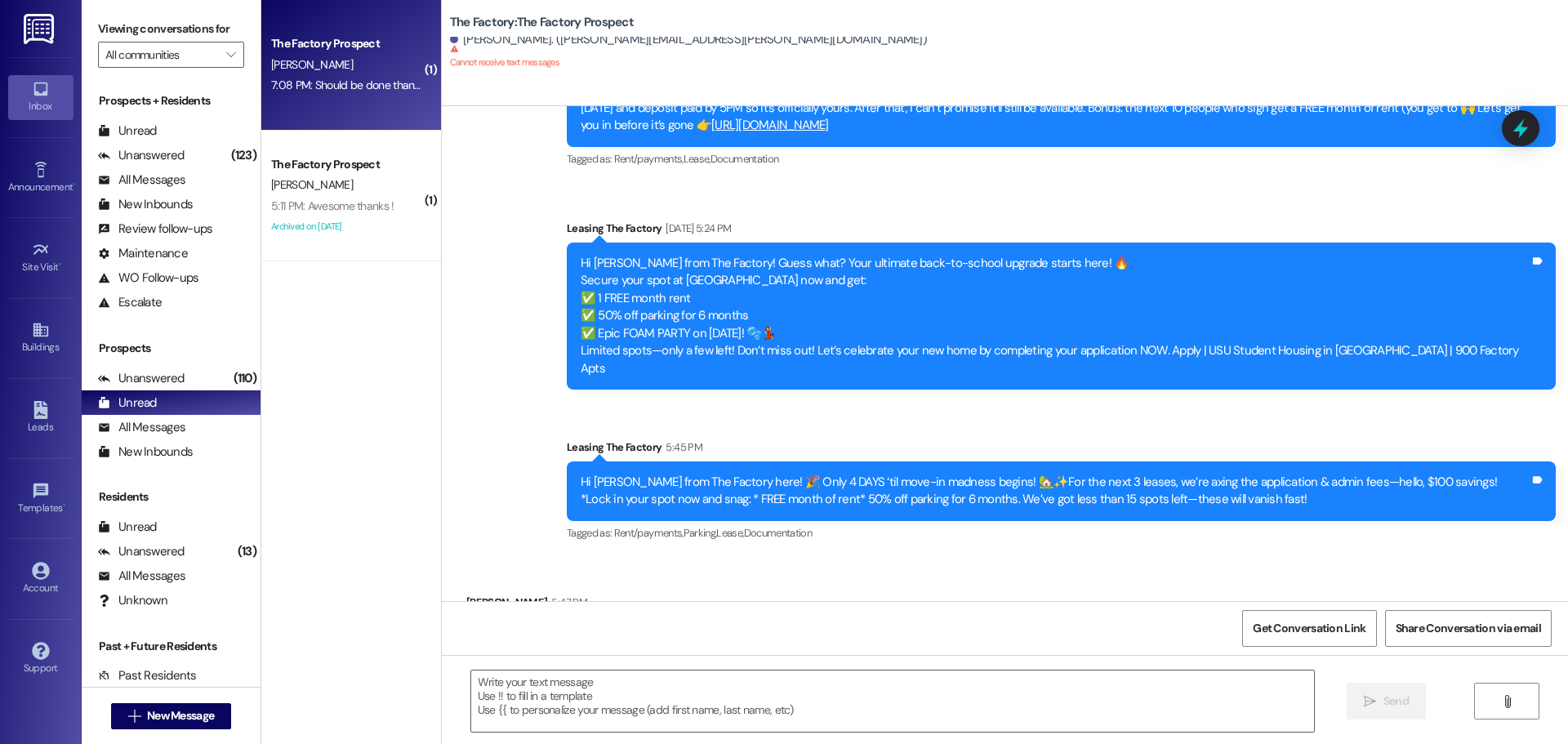
click at [332, 91] on div "7:08 PM: Should be done thank you 🙏 7:08 PM: Should be done thank you 🙏" at bounding box center [363, 85] width 185 height 15
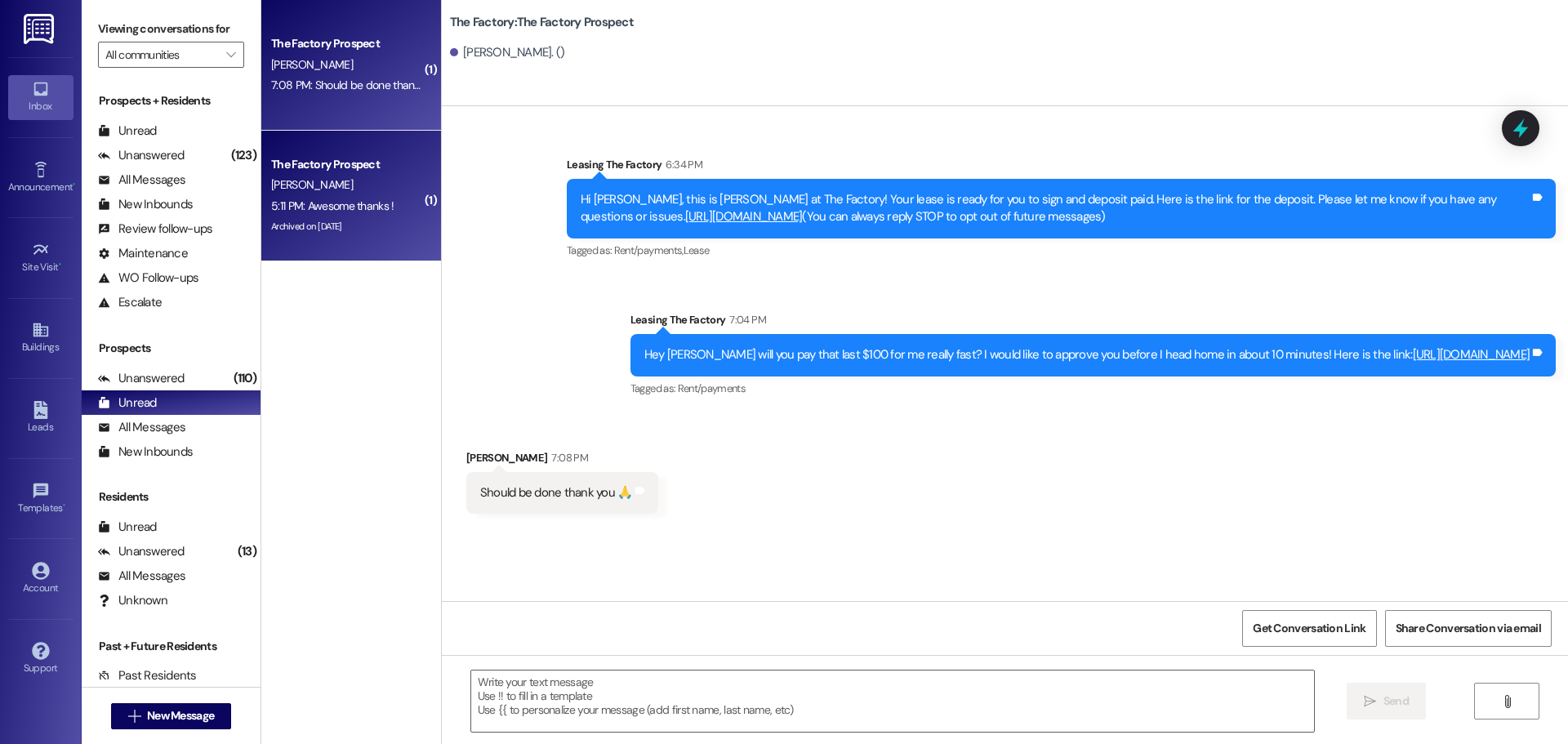
scroll to position [0, 0]
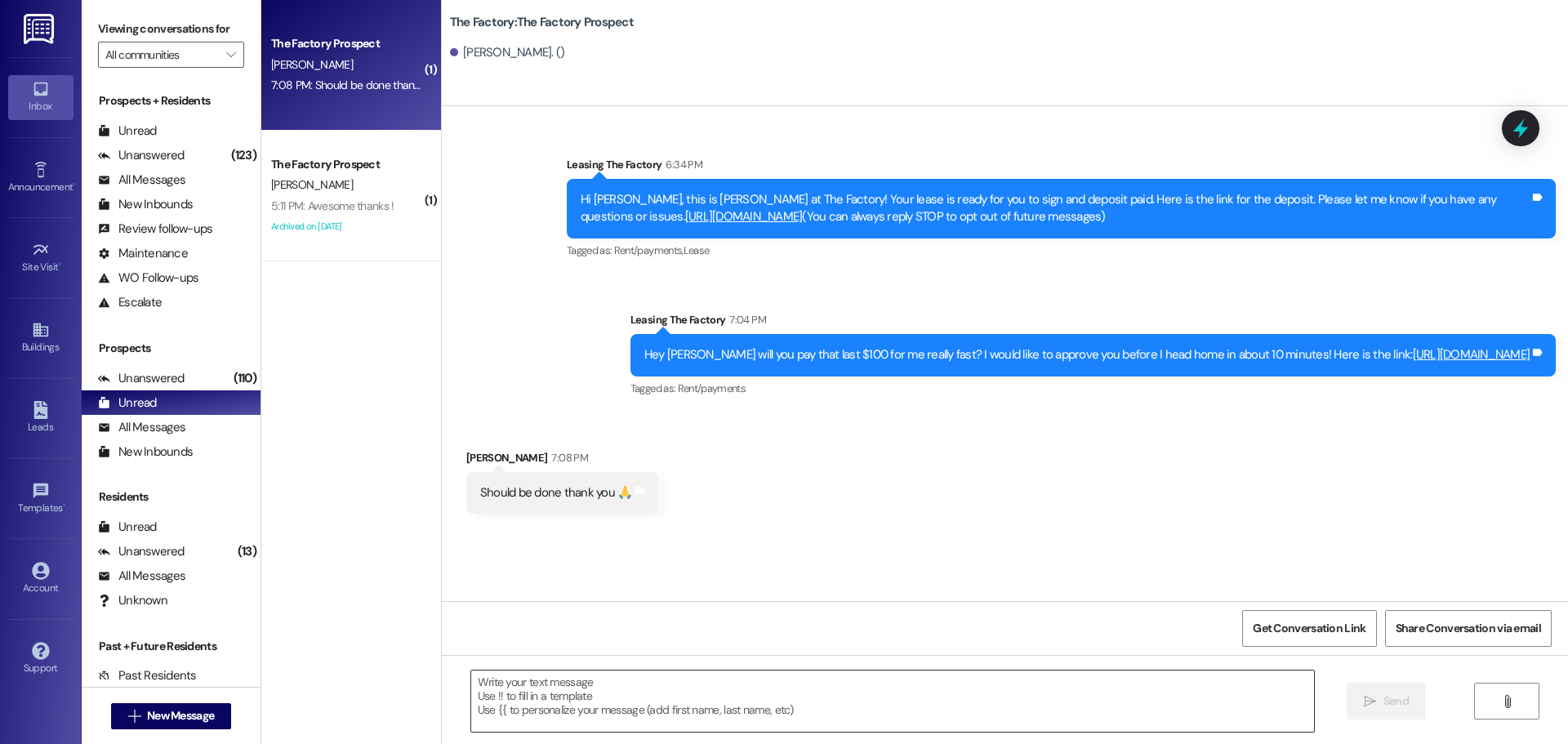
click at [676, 699] on textarea at bounding box center [892, 702] width 843 height 62
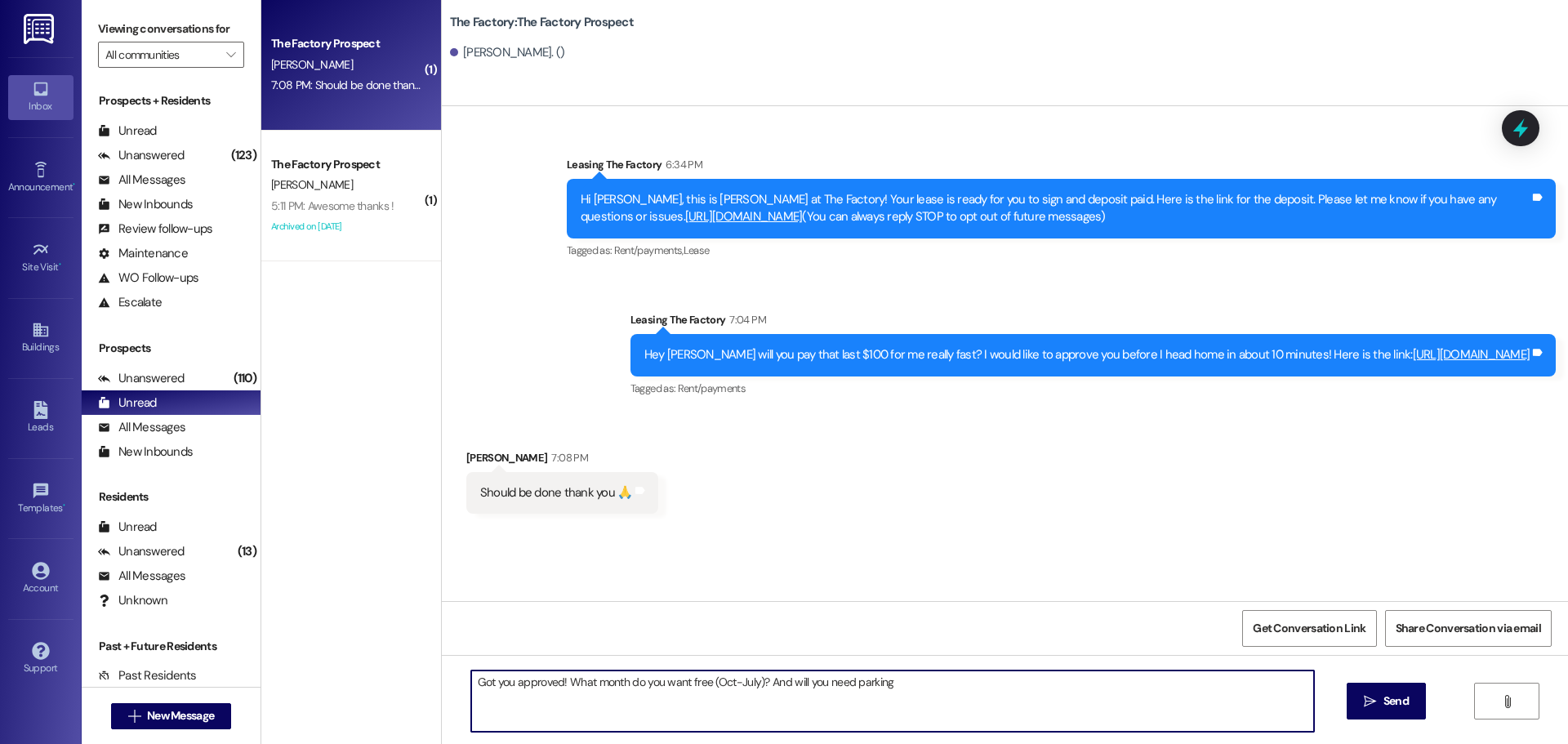
type textarea "Got you approved! What month do you want free (Oct-July)? And will you need par…"
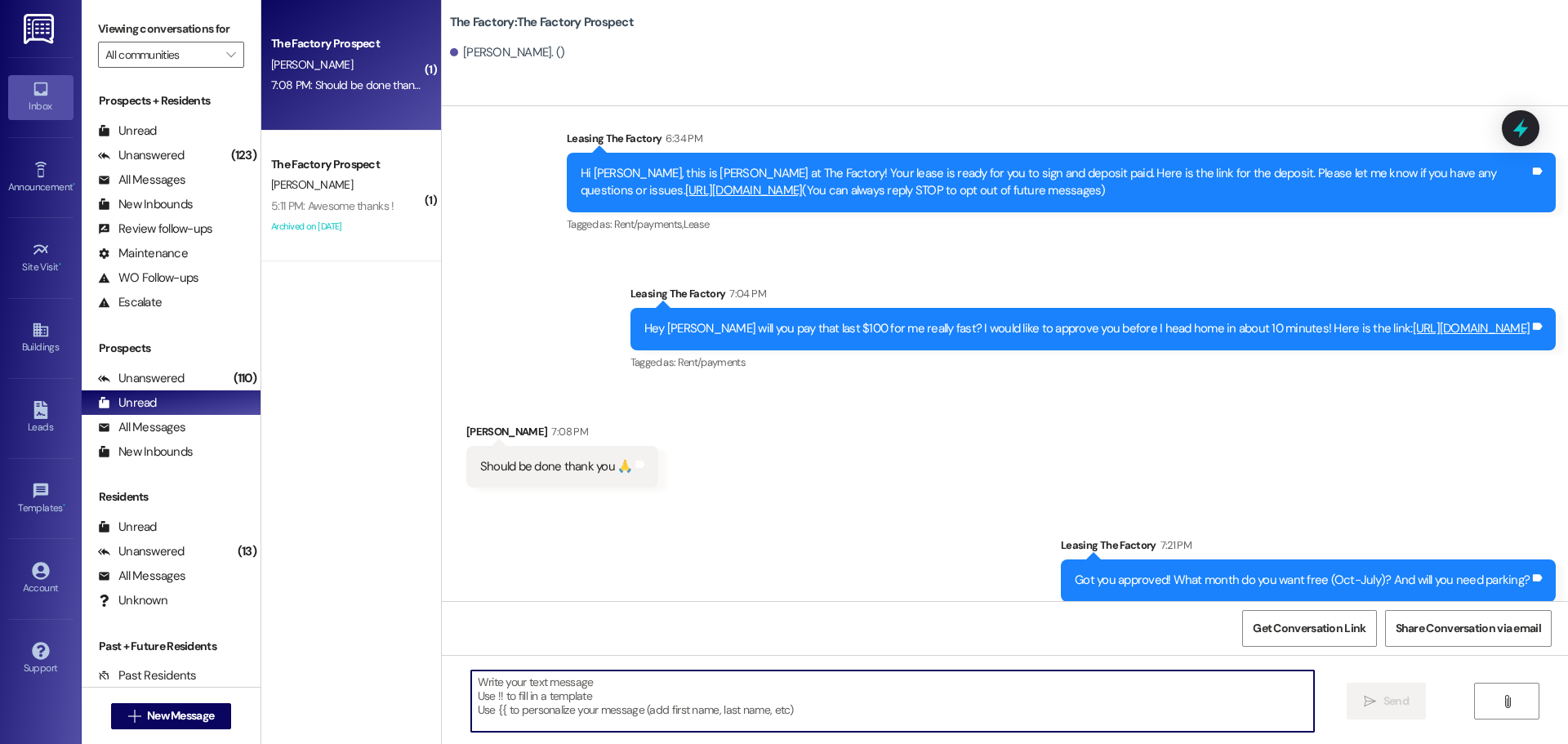
scroll to position [40, 0]
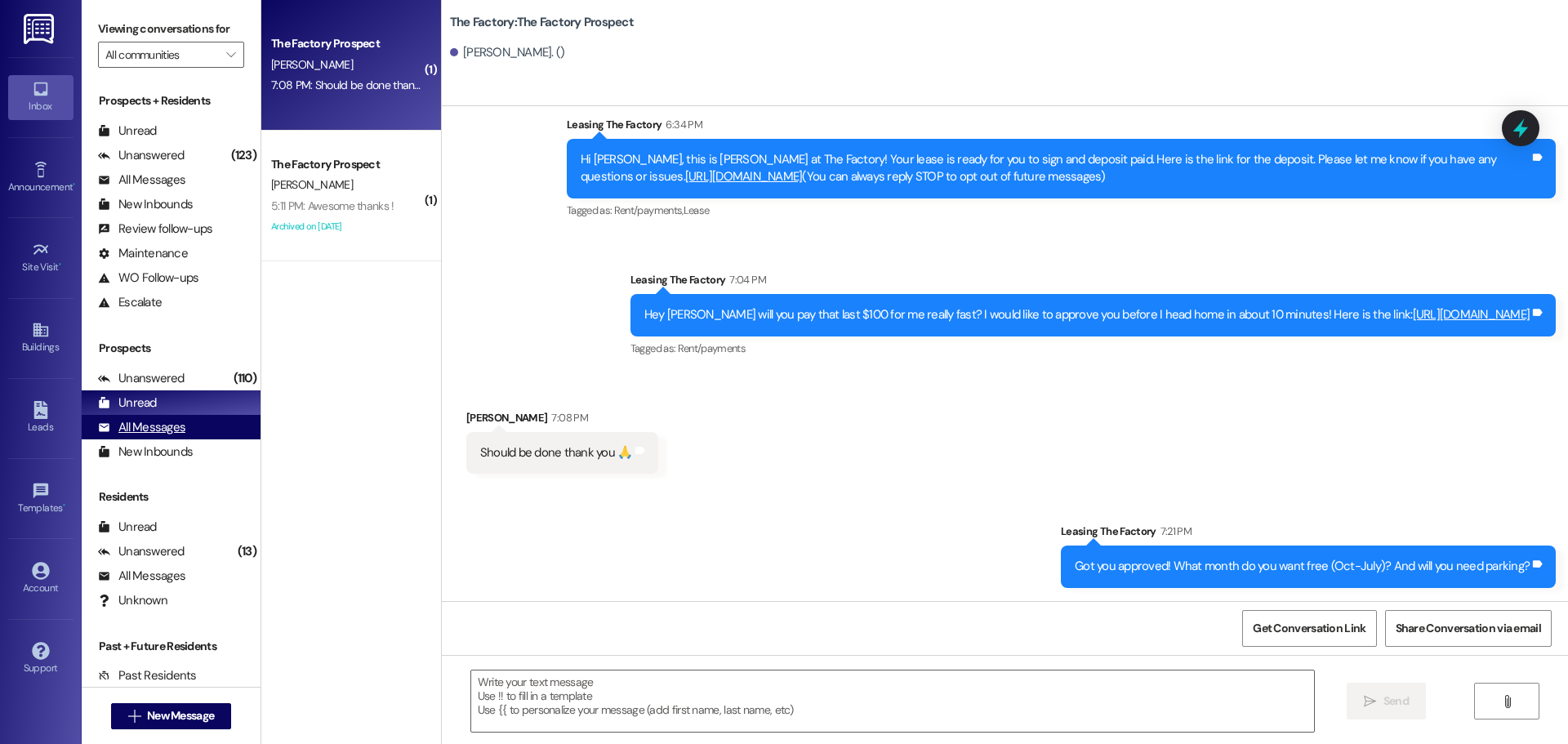
click at [178, 432] on div "All Messages" at bounding box center [142, 427] width 88 height 17
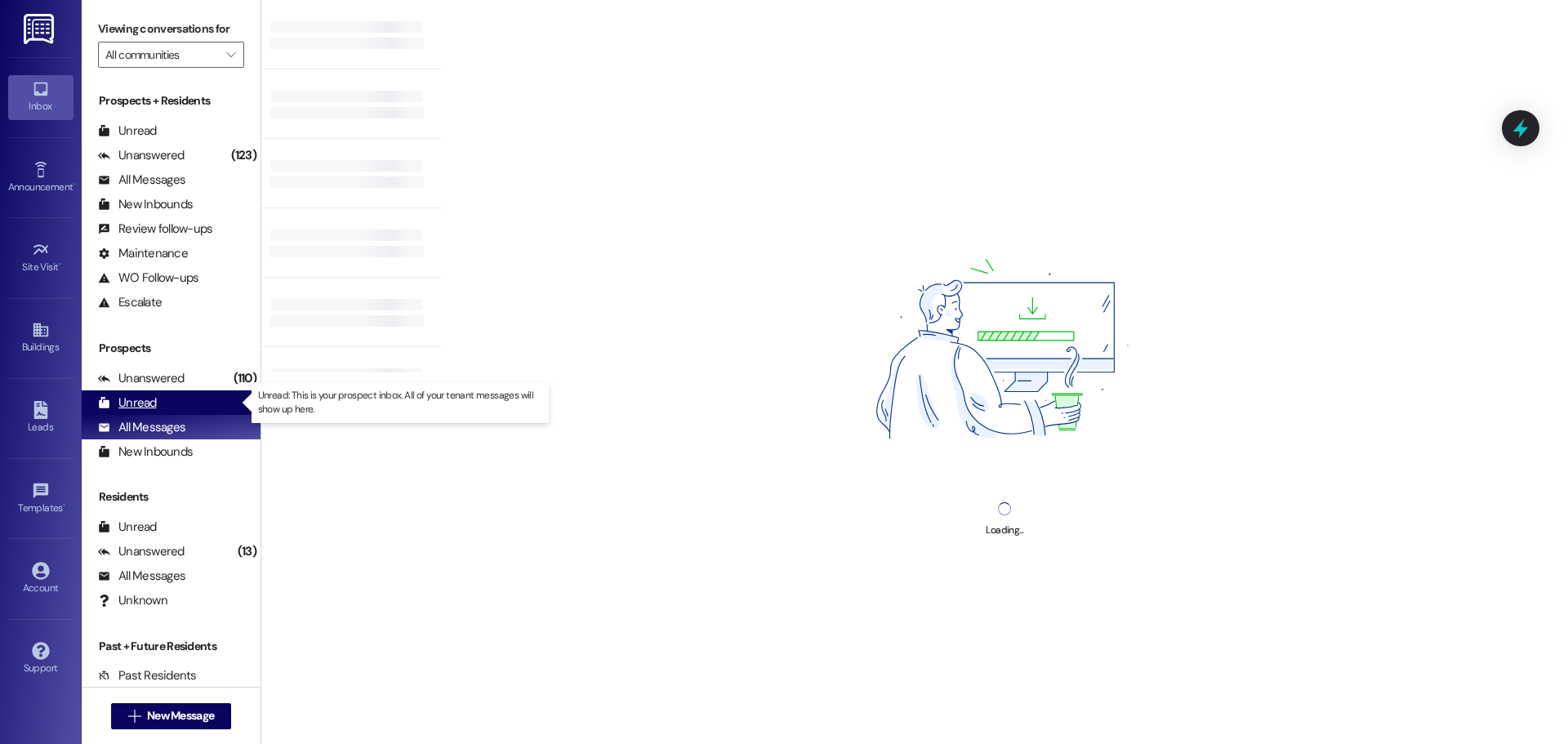
click at [178, 402] on div "Unread (0)" at bounding box center [170, 403] width 178 height 24
